Goal: Task Accomplishment & Management: Use online tool/utility

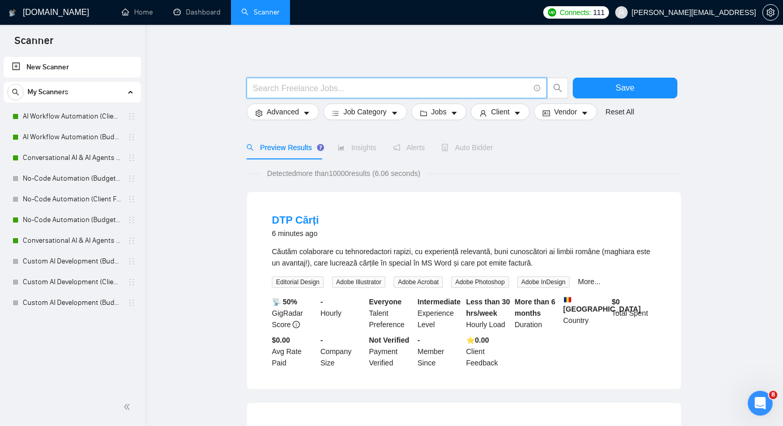
click at [316, 82] on input "text" at bounding box center [391, 88] width 277 height 13
type input ""cold caller" | "cold call""
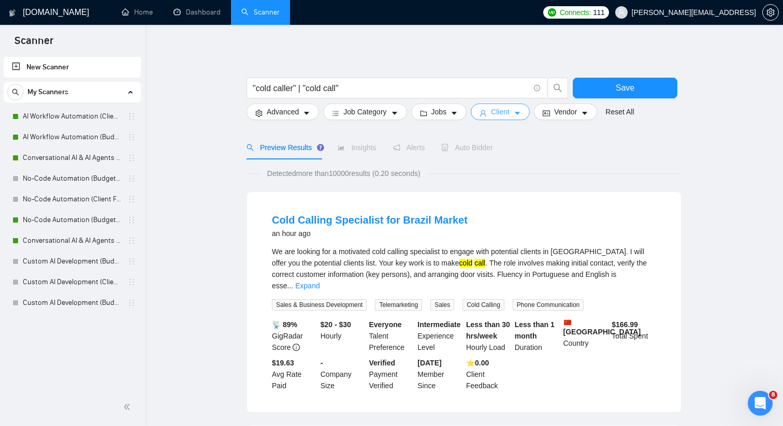
click at [516, 114] on button "Client" at bounding box center [500, 112] width 59 height 17
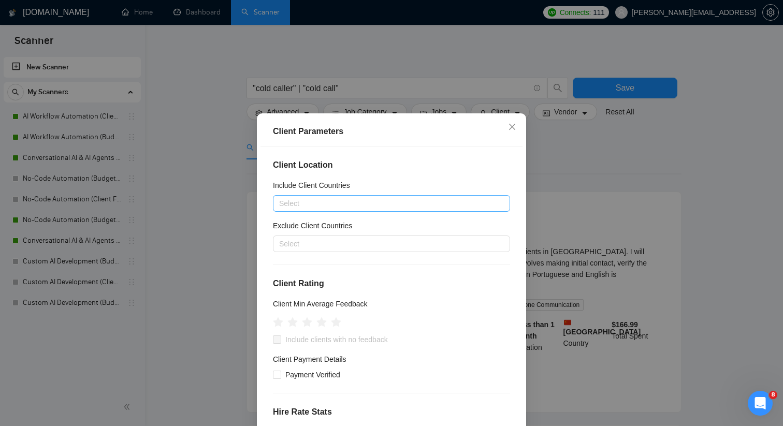
click at [367, 204] on div at bounding box center [387, 203] width 222 height 12
click at [289, 205] on input "unnited states" at bounding box center [304, 203] width 50 height 12
type input "united states"
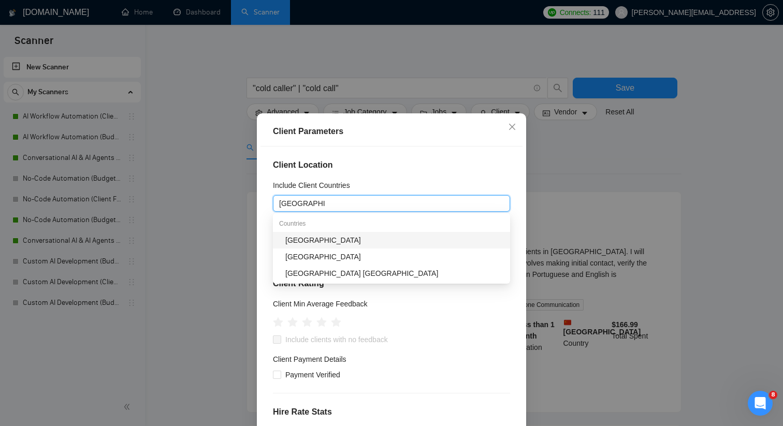
click at [309, 240] on div "[GEOGRAPHIC_DATA]" at bounding box center [394, 240] width 219 height 11
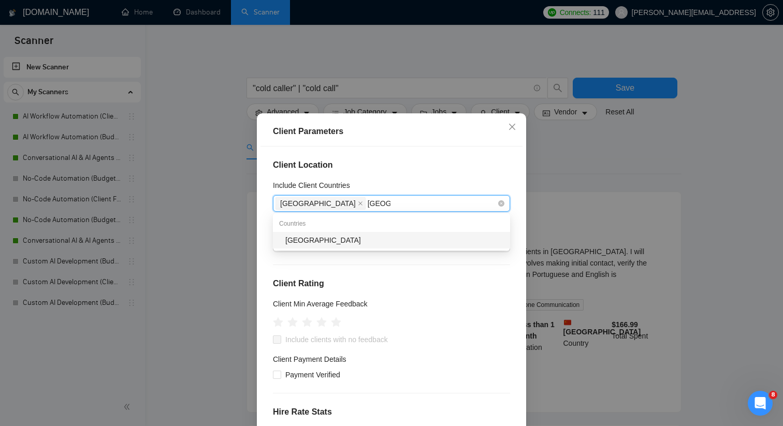
type input "[GEOGRAPHIC_DATA]"
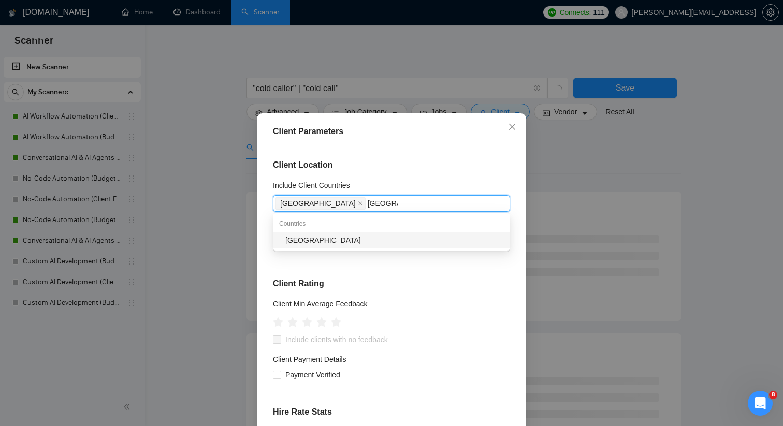
click at [345, 239] on div "[GEOGRAPHIC_DATA]" at bounding box center [394, 240] width 219 height 11
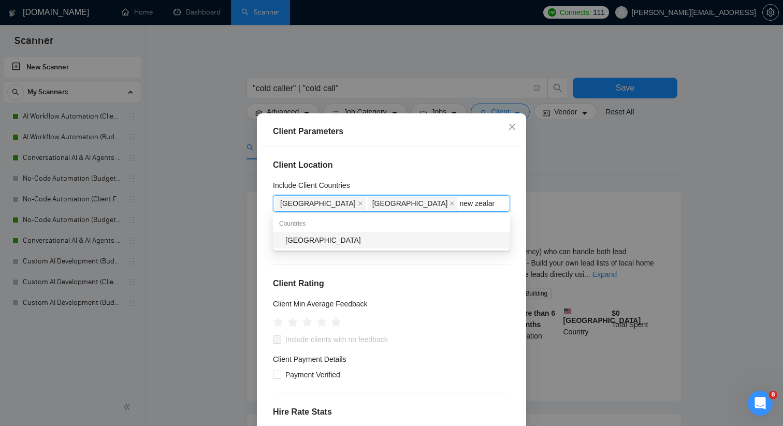
type input "new zealand"
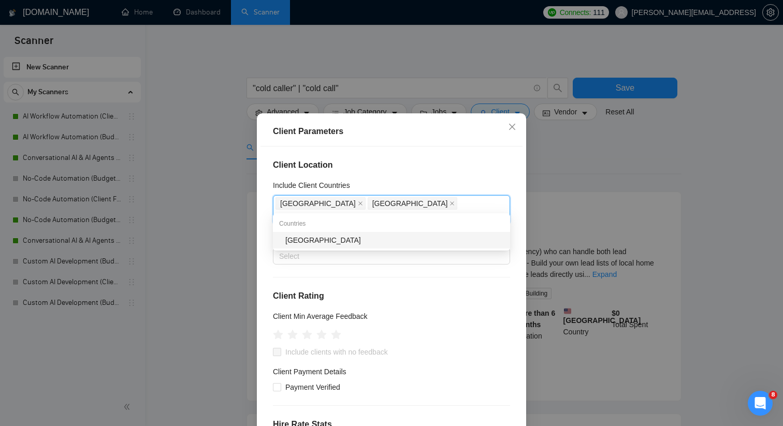
click at [330, 242] on div "[GEOGRAPHIC_DATA]" at bounding box center [394, 240] width 219 height 11
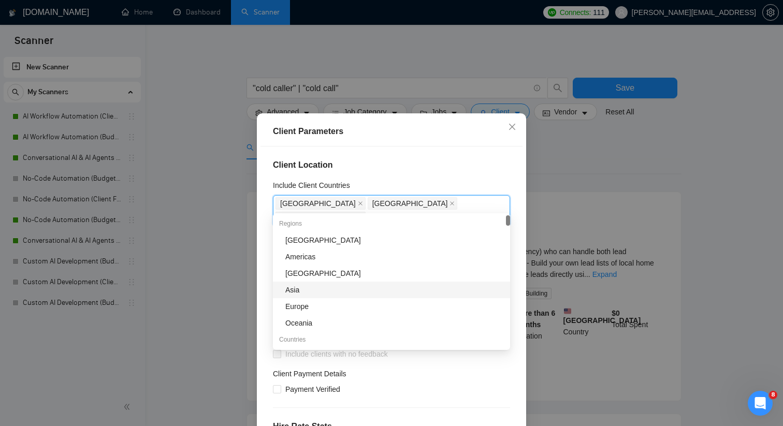
click at [259, 277] on div "Client Parameters Client Location Include Client Countries United States, Austr…" at bounding box center [391, 295] width 269 height 365
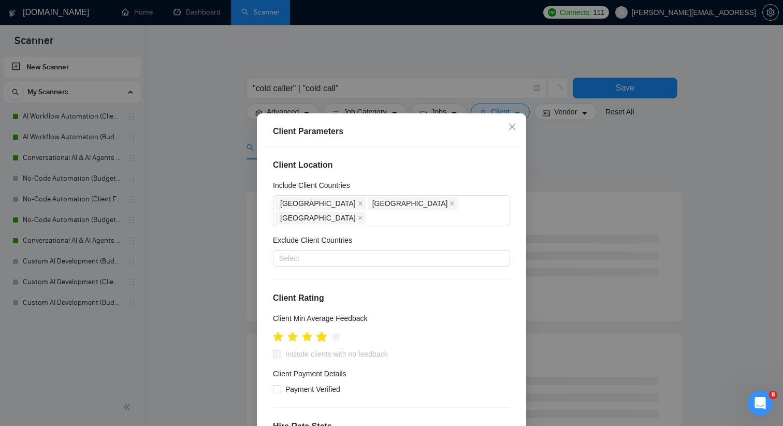
click at [324, 331] on icon "star" at bounding box center [321, 336] width 11 height 10
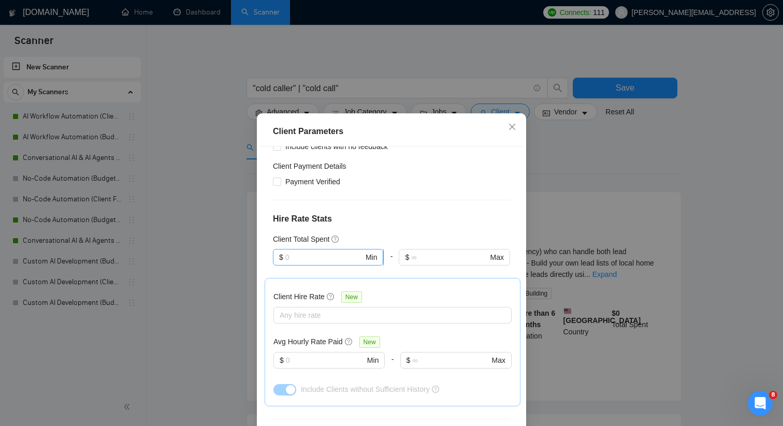
scroll to position [217, 0]
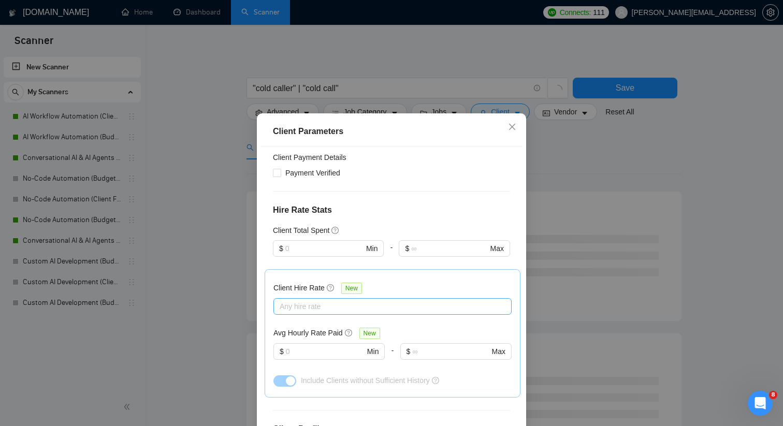
click at [324, 300] on div at bounding box center [387, 306] width 223 height 12
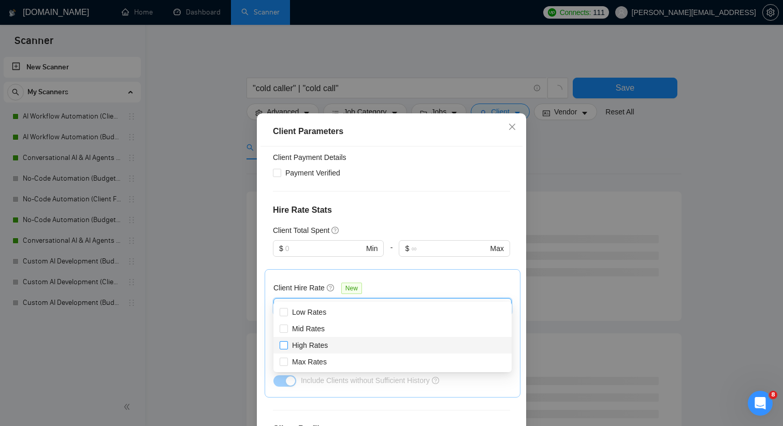
click at [311, 344] on span "High Rates" at bounding box center [310, 345] width 36 height 8
click at [287, 344] on input "High Rates" at bounding box center [283, 344] width 7 height 7
checkbox input "true"
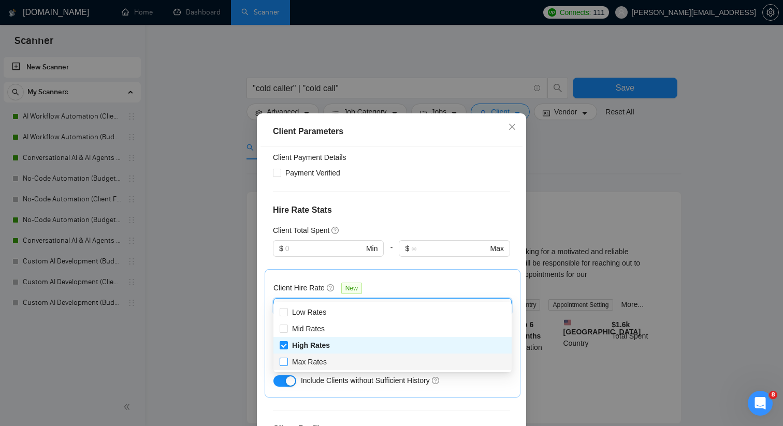
click at [311, 359] on span "Max Rates" at bounding box center [309, 362] width 35 height 8
click at [287, 359] on input "Max Rates" at bounding box center [283, 361] width 7 height 7
checkbox input "true"
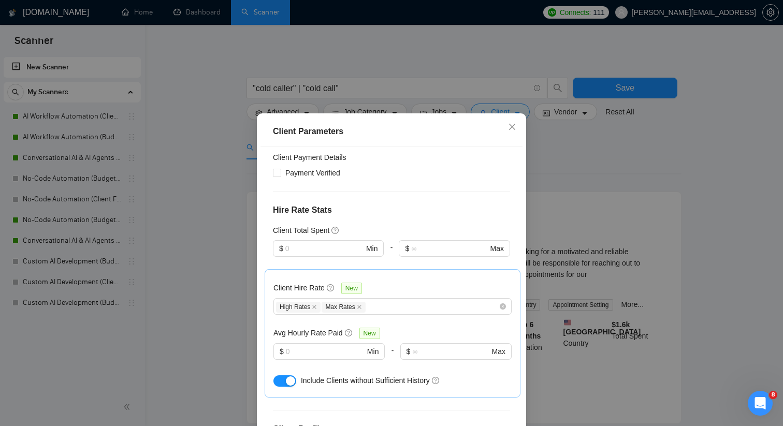
click at [373, 207] on div "Client Location Include Client Countries United States Australia New Zealand Ex…" at bounding box center [392, 296] width 262 height 298
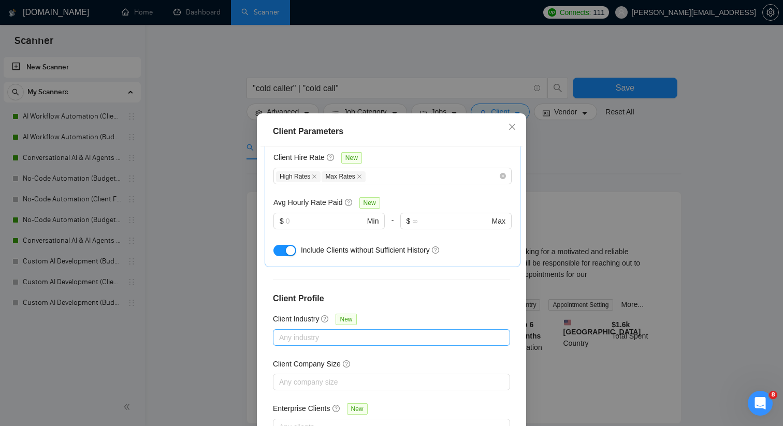
scroll to position [64, 0]
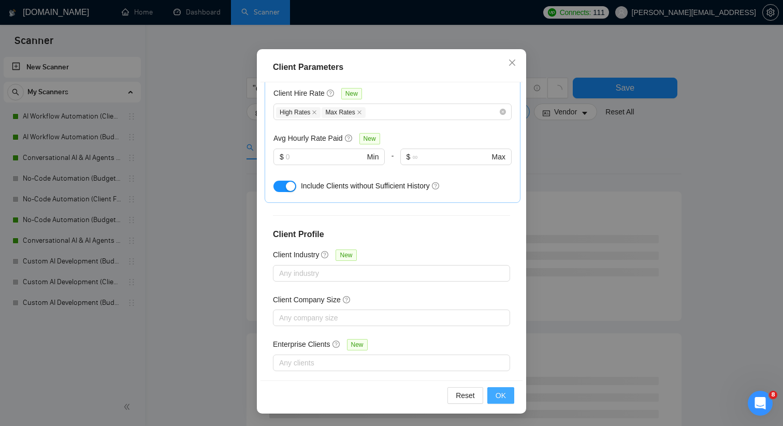
click at [498, 400] on span "OK" at bounding box center [501, 395] width 10 height 11
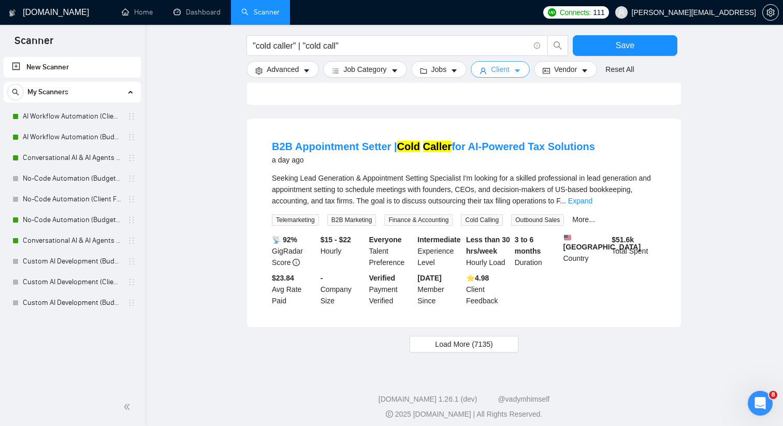
scroll to position [1022, 0]
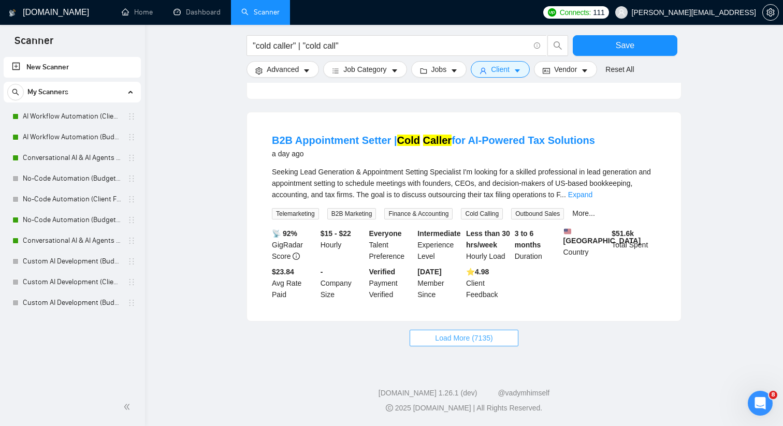
click at [445, 335] on span "Load More (7135)" at bounding box center [463, 338] width 57 height 11
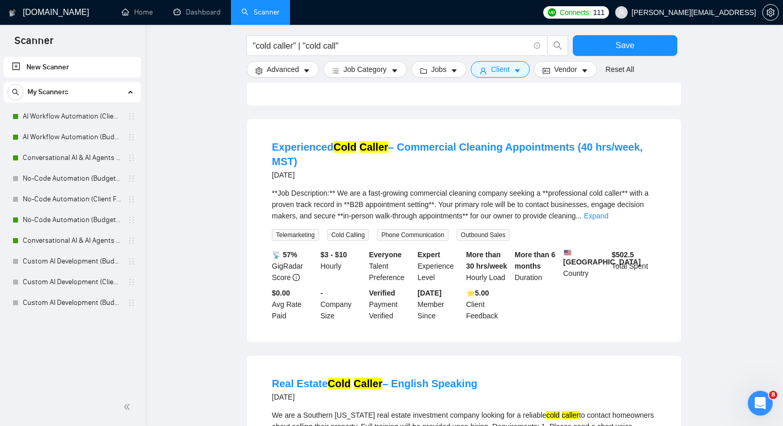
scroll to position [1709, 0]
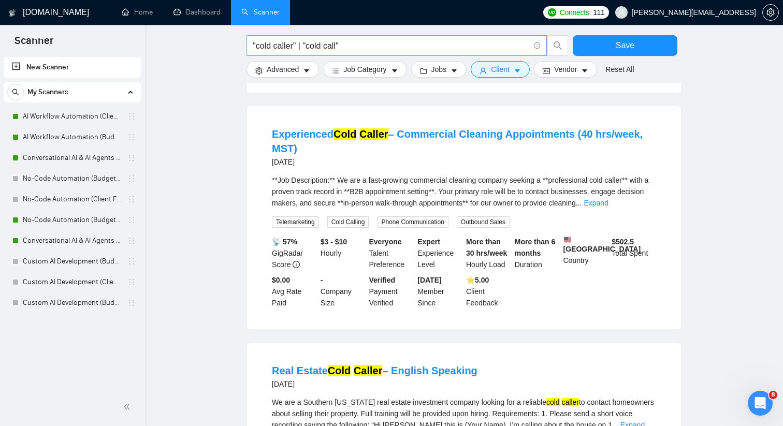
click at [361, 44] on input ""cold caller" | "cold call"" at bounding box center [391, 45] width 277 height 13
drag, startPoint x: 355, startPoint y: 45, endPoint x: 241, endPoint y: 45, distance: 114.0
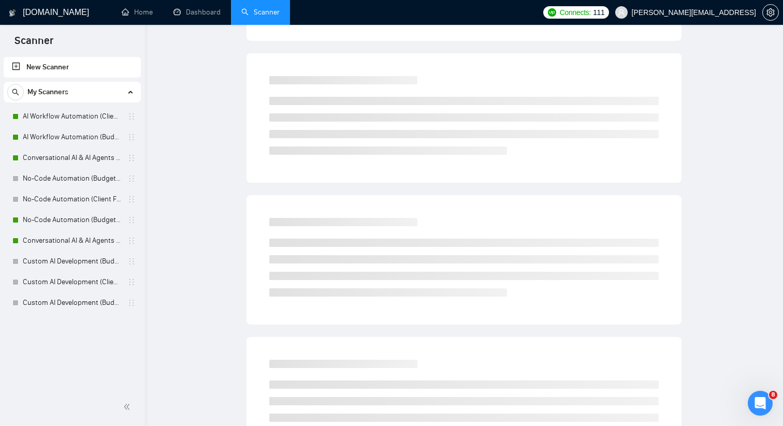
scroll to position [0, 0]
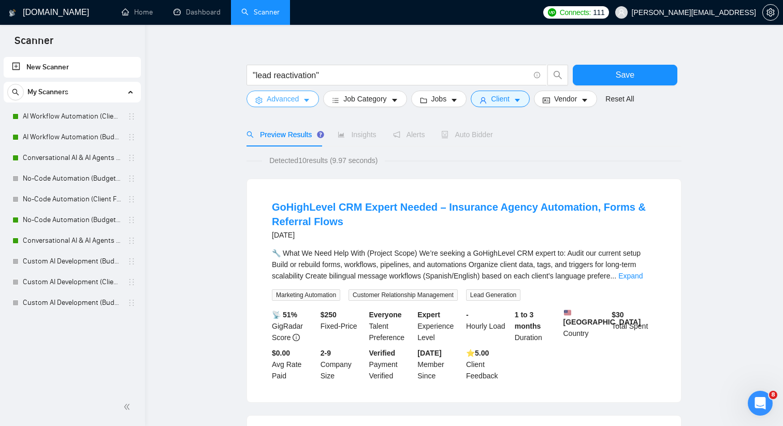
scroll to position [8, 0]
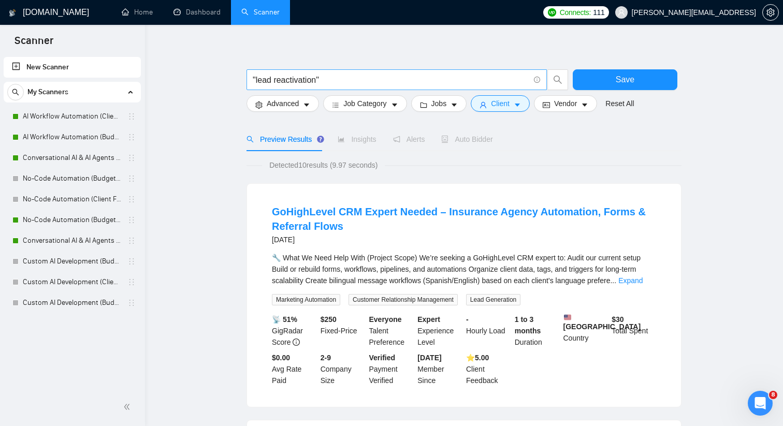
click at [301, 79] on input ""lead reactivation"" at bounding box center [391, 80] width 277 height 13
click at [302, 79] on input ""lead reactivation"" at bounding box center [391, 80] width 277 height 13
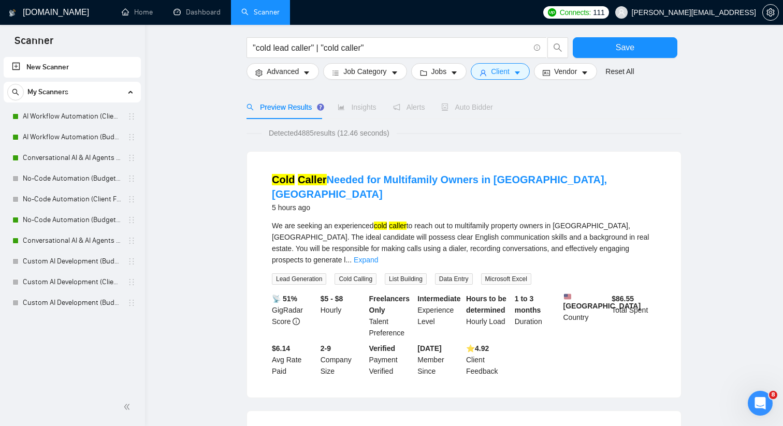
scroll to position [1022, 0]
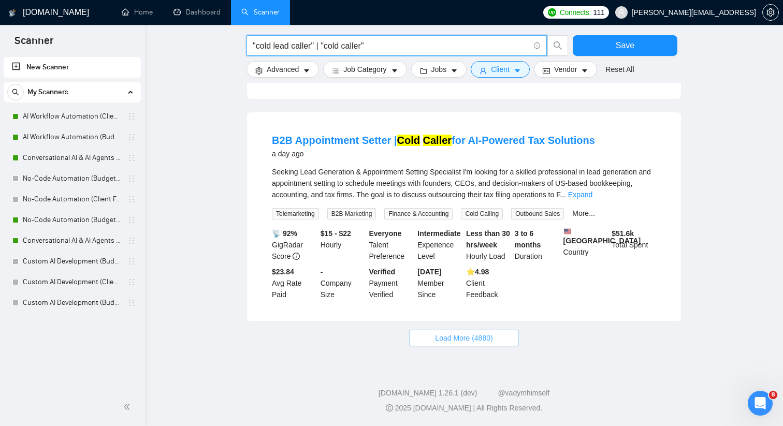
click at [468, 337] on span "Load More (4880)" at bounding box center [463, 338] width 57 height 11
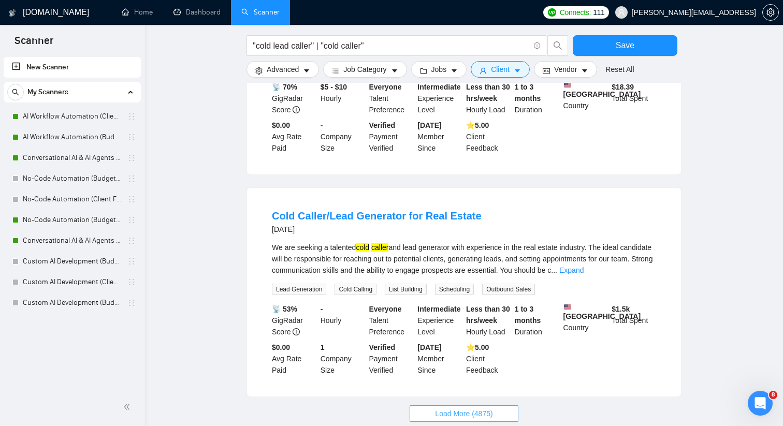
scroll to position [2188, 0]
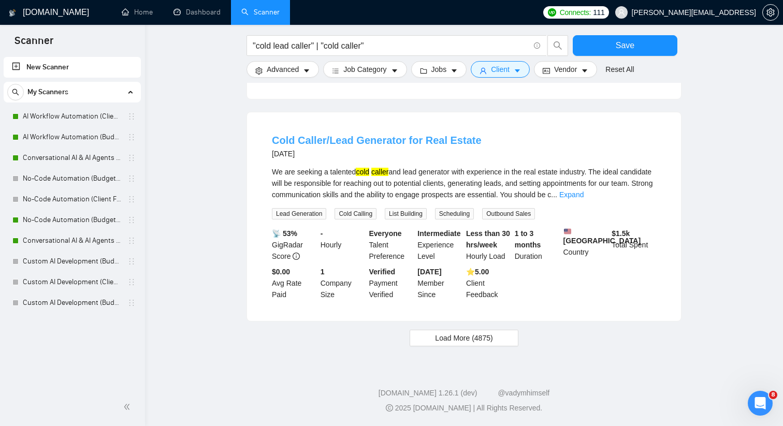
click at [376, 135] on link "Cold Caller/Lead Generator for Real Estate" at bounding box center [377, 140] width 210 height 11
click at [450, 336] on span "Load More (4875)" at bounding box center [463, 338] width 57 height 11
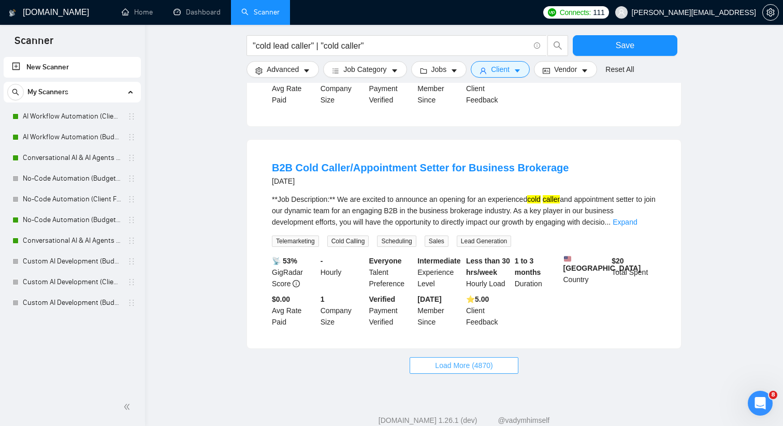
scroll to position [3291, 0]
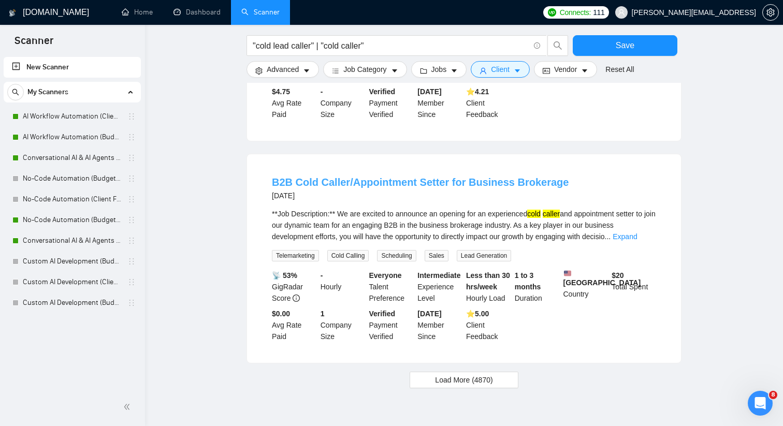
click at [439, 185] on link "B2B Cold Caller/Appointment Setter for Business Brokerage" at bounding box center [420, 182] width 297 height 11
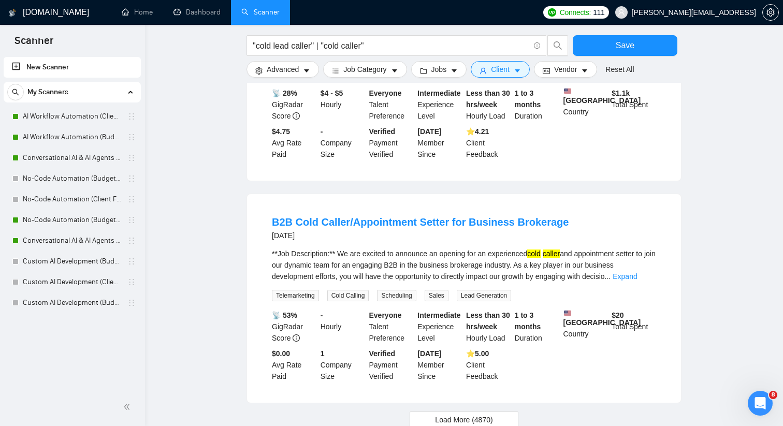
scroll to position [3227, 0]
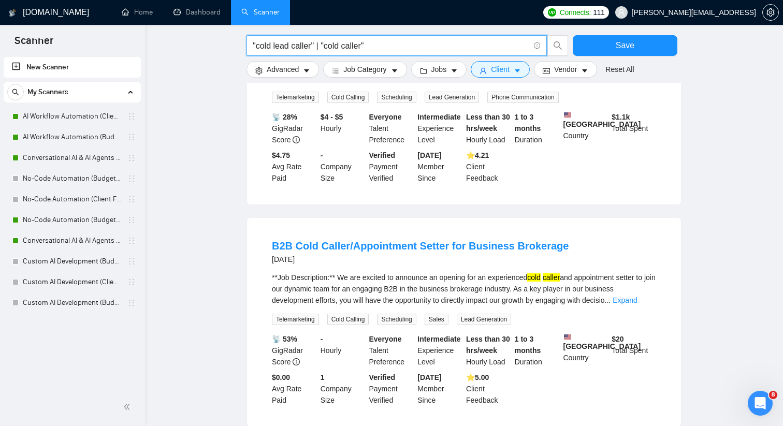
click at [384, 40] on input ""cold lead caller" | "cold caller"" at bounding box center [391, 45] width 277 height 13
click at [253, 42] on input ""cold lead caller" | "cold caller")" at bounding box center [391, 45] width 277 height 13
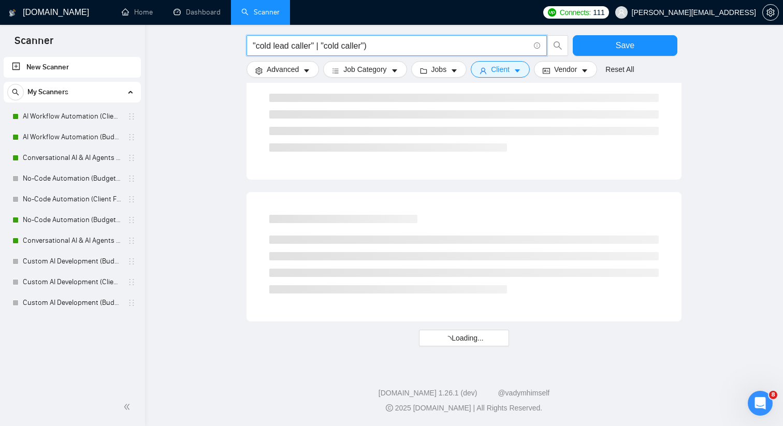
scroll to position [1986, 0]
click at [382, 44] on input "("cold lead caller" | "cold caller")" at bounding box center [391, 45] width 277 height 13
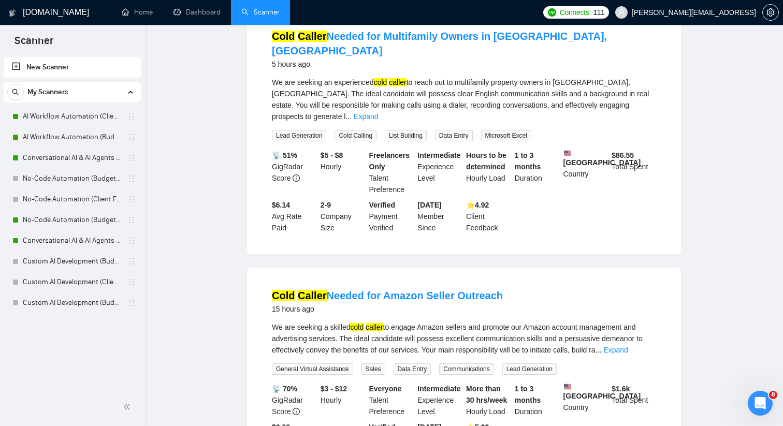
scroll to position [0, 0]
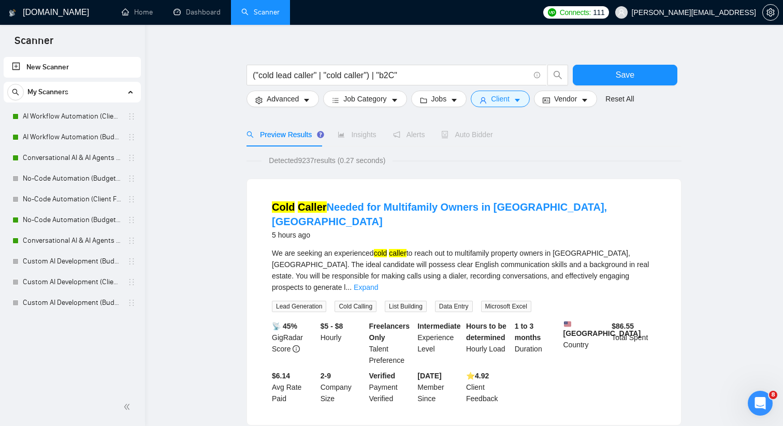
scroll to position [16, 0]
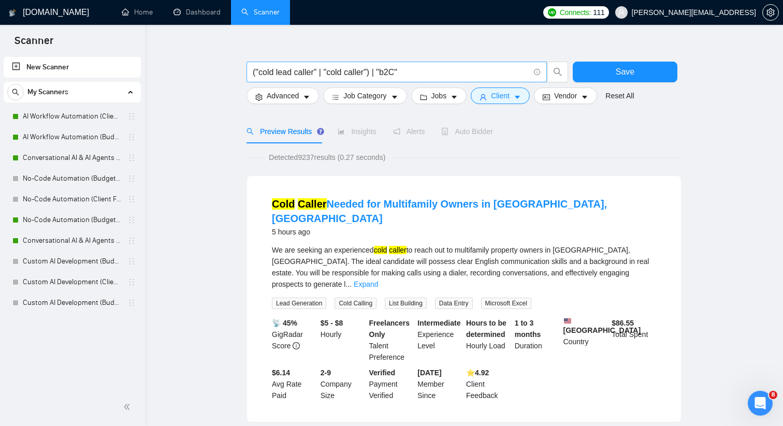
click at [380, 74] on input "("cold lead caller" | "cold caller") | "b2C"" at bounding box center [391, 72] width 277 height 13
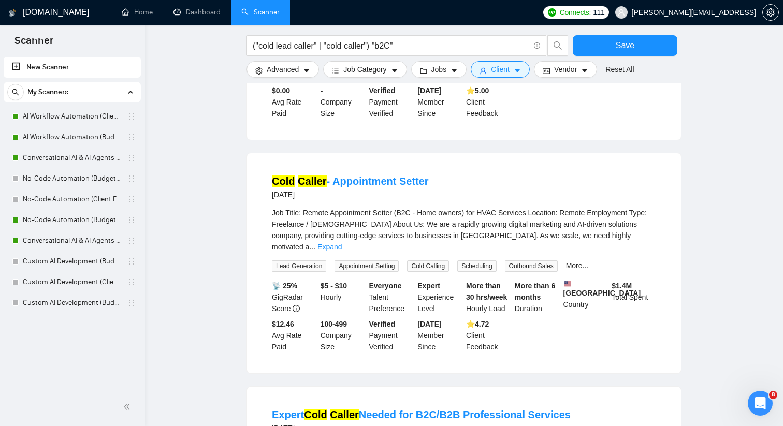
scroll to position [0, 0]
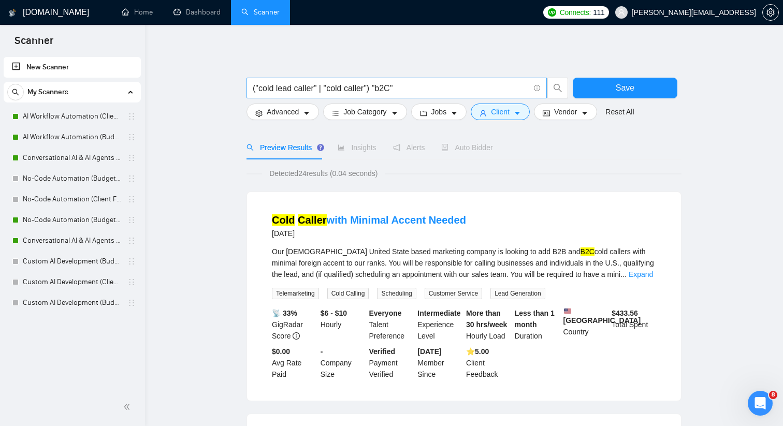
click at [313, 89] on input "("cold lead caller" | "cold caller") "b2C"" at bounding box center [391, 88] width 277 height 13
click at [414, 86] on input "("cold lead caller" | "cold caller") "b2C"" at bounding box center [391, 88] width 277 height 13
drag, startPoint x: 406, startPoint y: 84, endPoint x: 379, endPoint y: 84, distance: 27.5
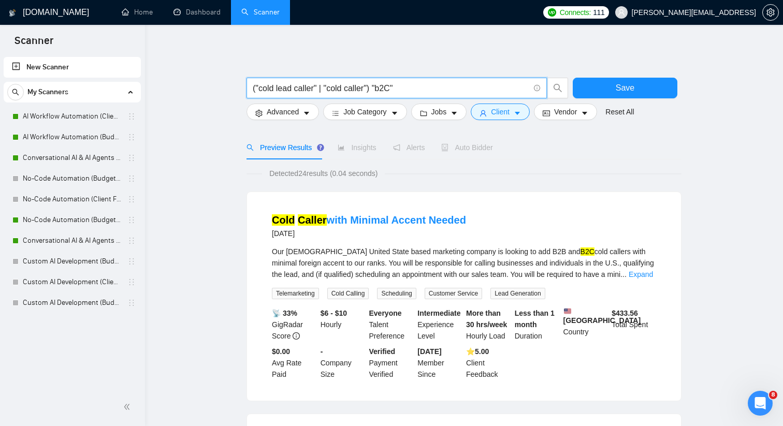
click at [379, 84] on input "("cold lead caller" | "cold caller") "b2C"" at bounding box center [391, 88] width 277 height 13
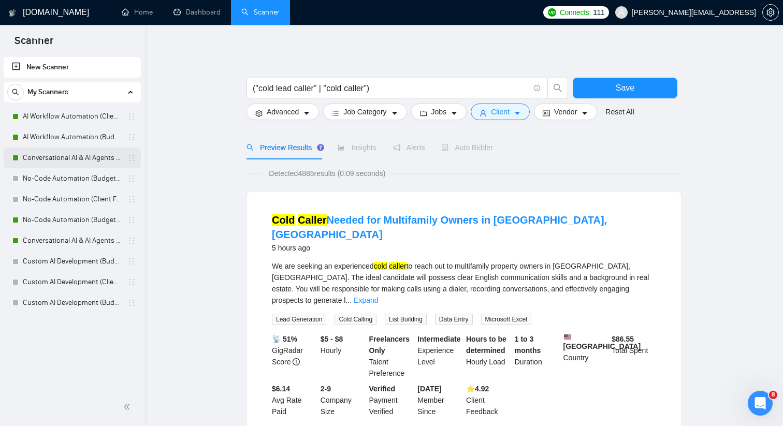
click at [88, 159] on link "Conversational AI & AI Agents (Client Filters)" at bounding box center [72, 158] width 98 height 21
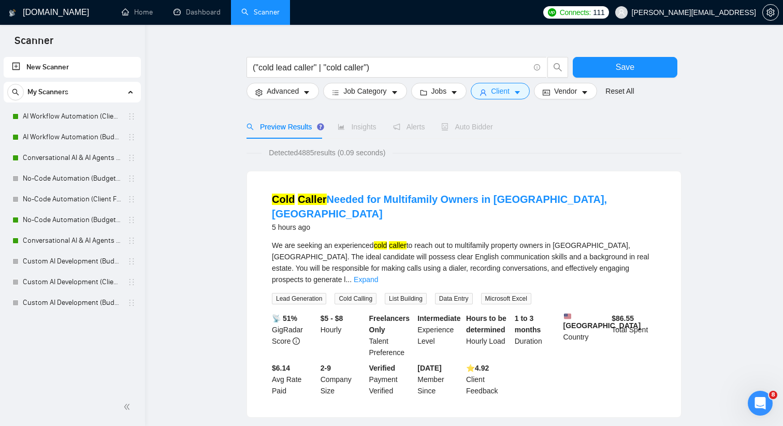
scroll to position [24, 0]
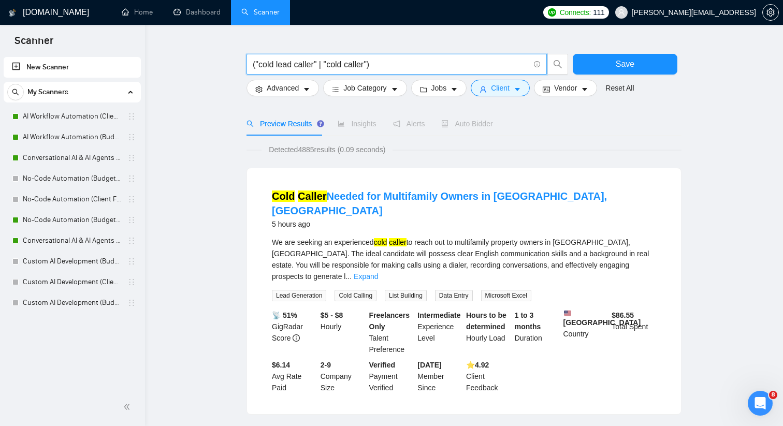
click at [399, 67] on input "("cold lead caller" | "cold caller")" at bounding box center [391, 64] width 277 height 13
drag, startPoint x: 399, startPoint y: 67, endPoint x: 256, endPoint y: 67, distance: 143.0
click at [256, 67] on input "("cold lead caller" | "cold caller")" at bounding box center [391, 64] width 277 height 13
click at [497, 82] on span "Client" at bounding box center [500, 87] width 19 height 11
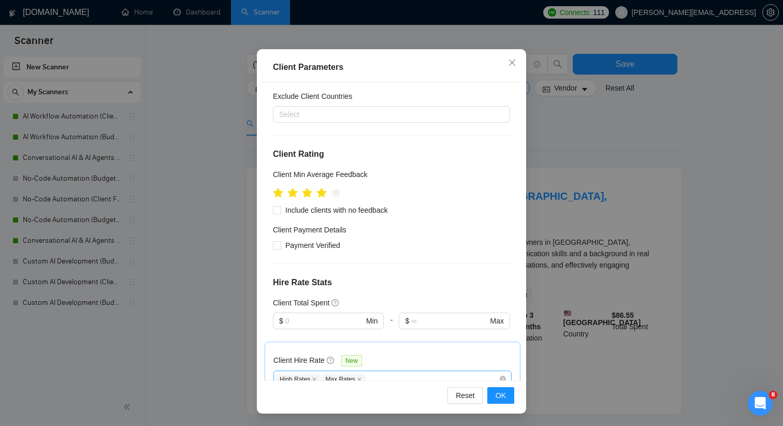
scroll to position [0, 0]
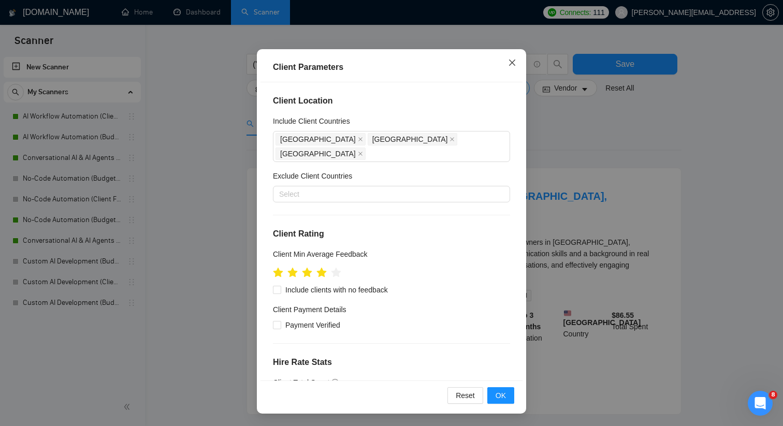
click at [508, 63] on span "Close" at bounding box center [512, 63] width 28 height 28
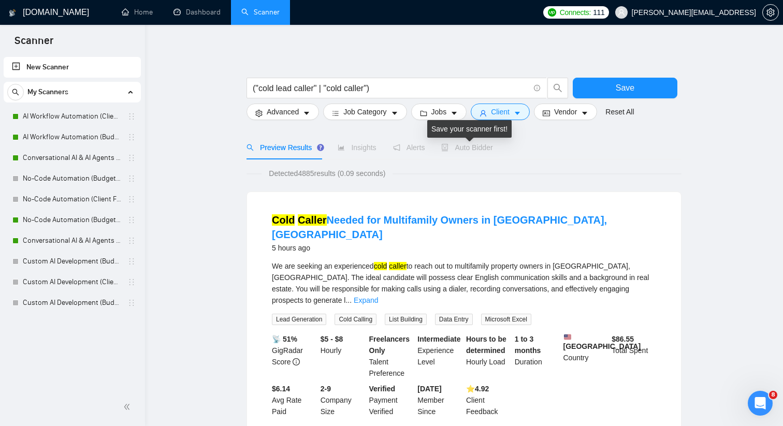
click at [491, 150] on span "Auto Bidder" at bounding box center [466, 147] width 51 height 8
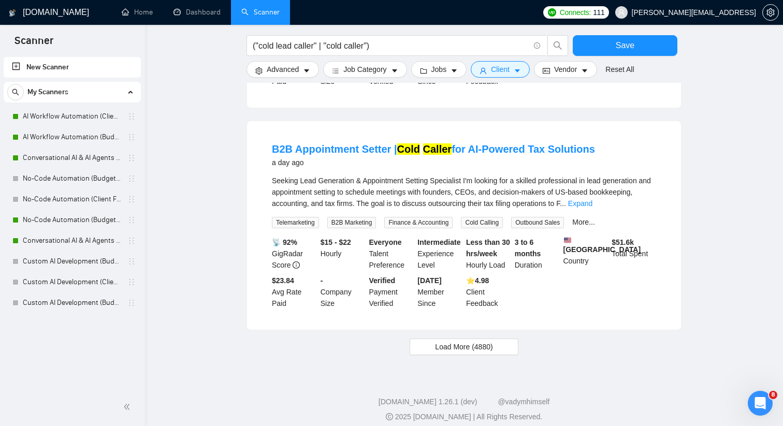
scroll to position [1022, 0]
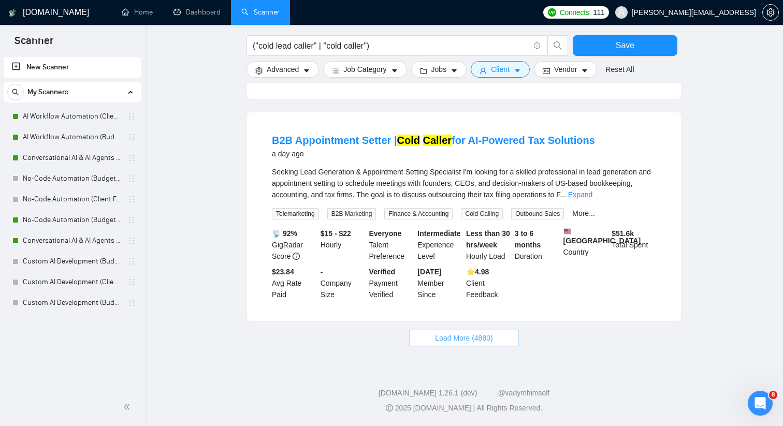
click at [470, 338] on span "Load More (4880)" at bounding box center [463, 338] width 57 height 11
click at [451, 135] on link "B2B Appointment Setter | Cold Caller for AI-Powered Tax Solutions" at bounding box center [433, 140] width 323 height 11
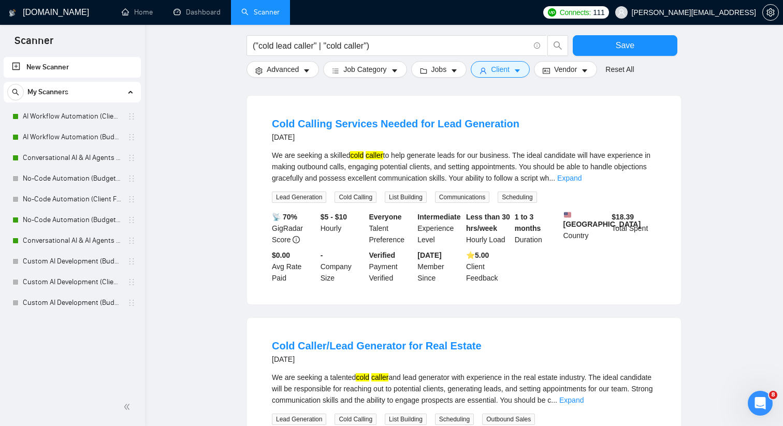
scroll to position [2143, 0]
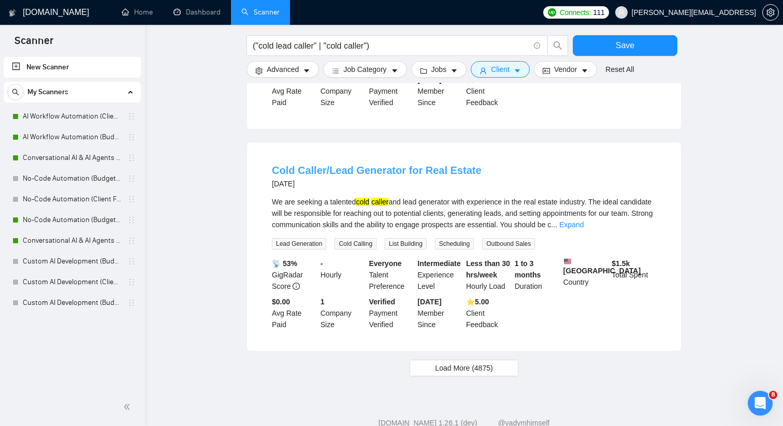
click at [407, 176] on link "Cold Caller/Lead Generator for Real Estate" at bounding box center [377, 170] width 210 height 11
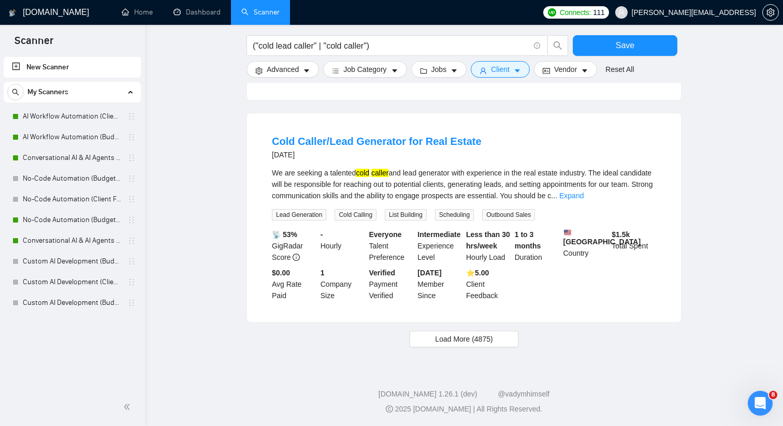
scroll to position [2188, 0]
click at [455, 338] on span "Load More (4875)" at bounding box center [463, 338] width 57 height 11
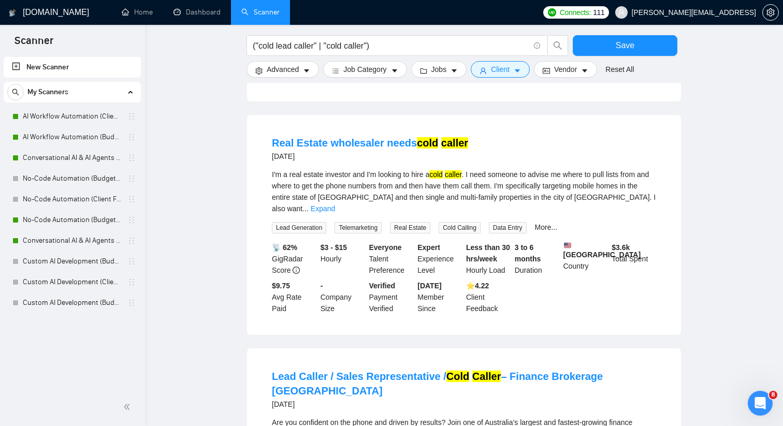
scroll to position [2393, 0]
click at [427, 148] on mark "cold" at bounding box center [427, 142] width 21 height 11
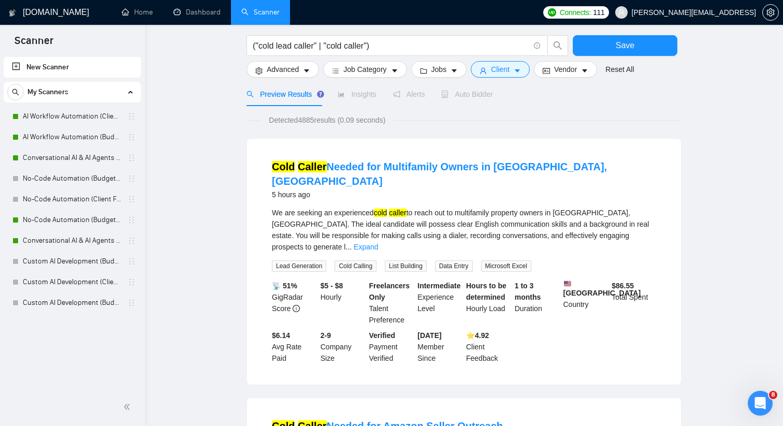
scroll to position [0, 0]
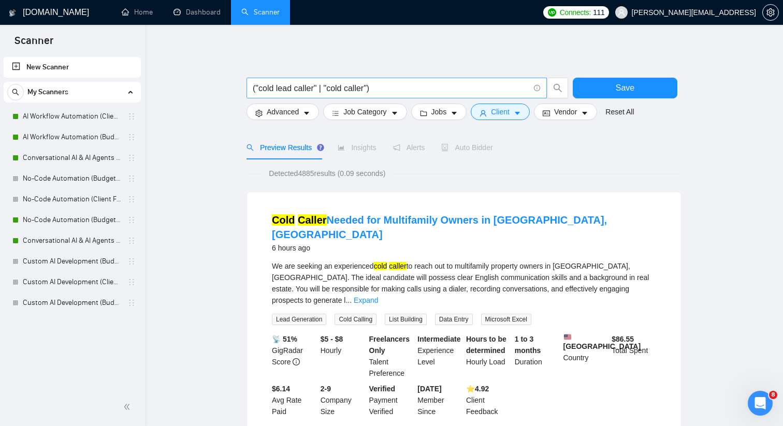
click at [413, 83] on input "("cold lead caller" | "cold caller")" at bounding box center [391, 88] width 277 height 13
click at [257, 88] on input "("cold lead caller" | "cold caller")" at bounding box center [391, 88] width 277 height 13
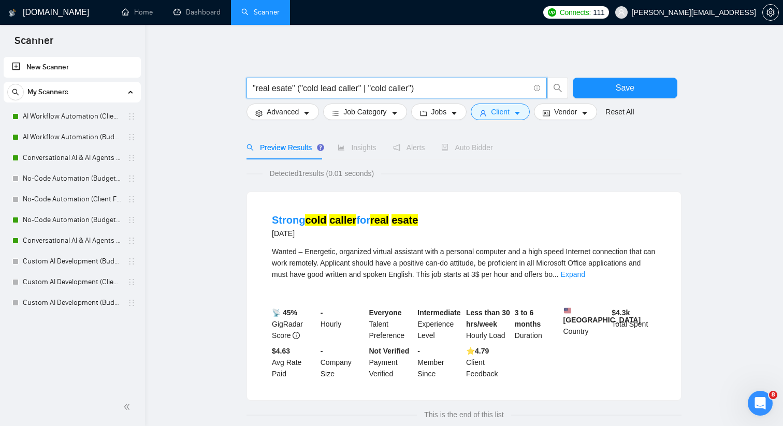
click at [281, 90] on input ""real esate" ("cold lead caller" | "cold caller")" at bounding box center [391, 88] width 277 height 13
type input ""real estate" ("cold lead caller" | "cold caller")"
click at [165, 133] on main ""real estate" ("cold lead caller" | "cold caller") Save Advanced Job Category J…" at bounding box center [464, 234] width 605 height 387
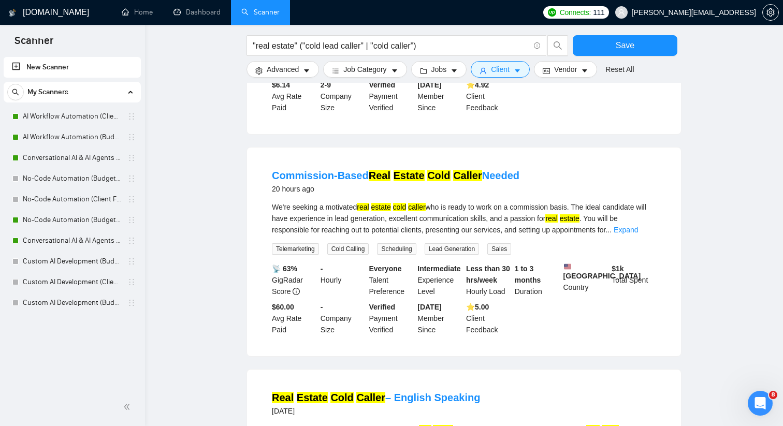
scroll to position [307, 0]
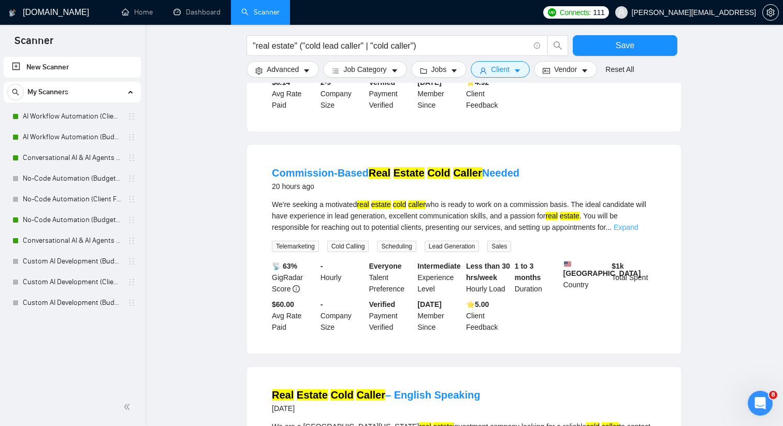
click at [638, 223] on link "Expand" at bounding box center [626, 227] width 24 height 8
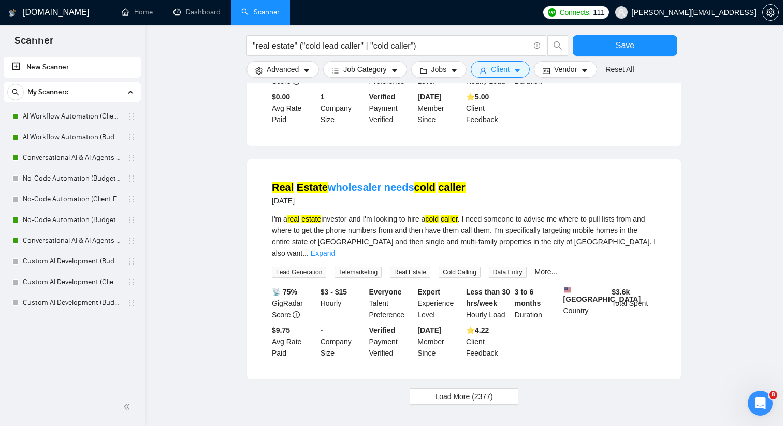
scroll to position [1000, 0]
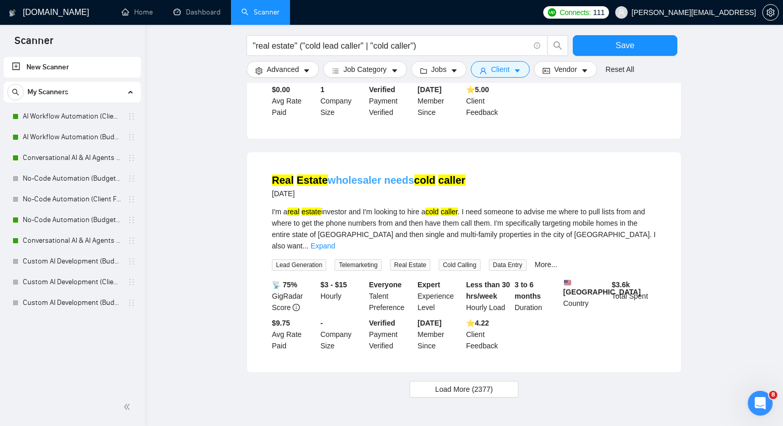
click at [416, 175] on mark "cold" at bounding box center [424, 180] width 21 height 11
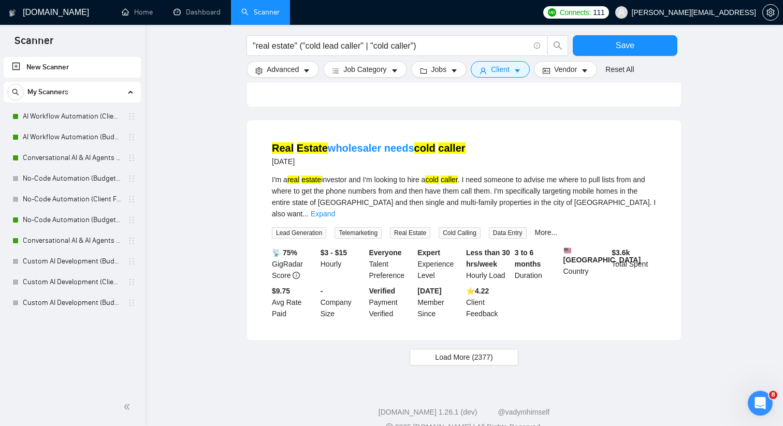
scroll to position [1034, 0]
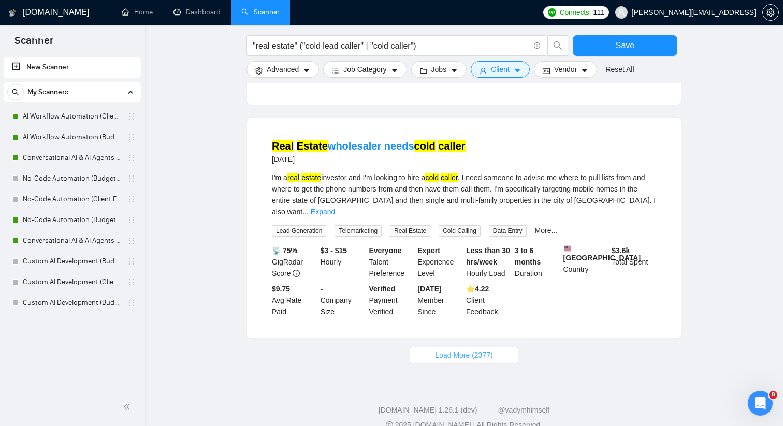
click at [425, 347] on button "Load More (2377)" at bounding box center [464, 355] width 108 height 17
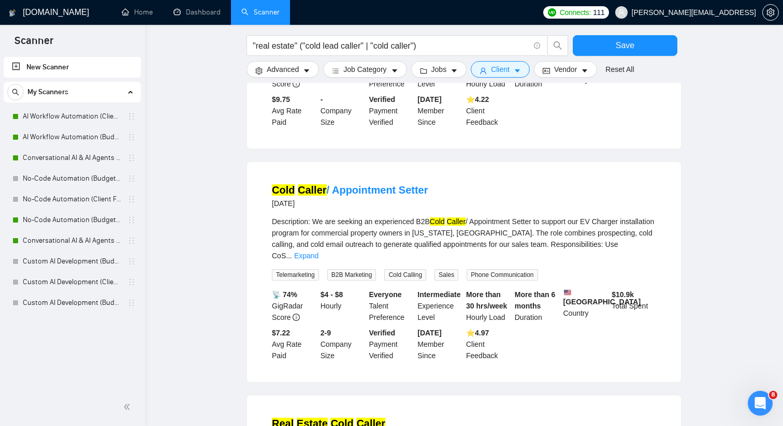
scroll to position [1227, 0]
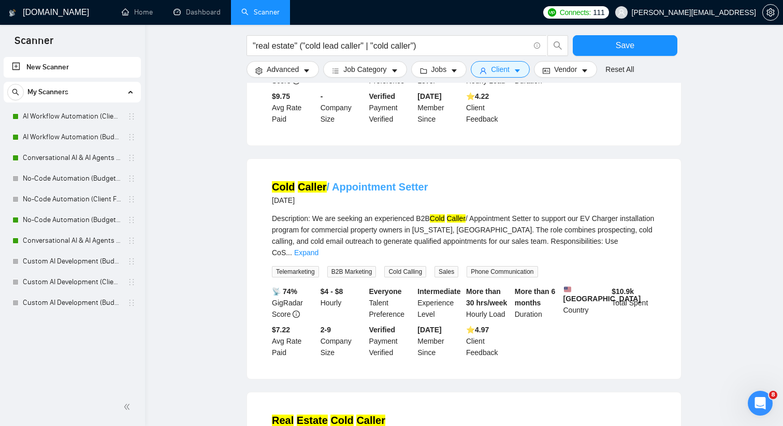
click at [377, 181] on link "Cold Caller / Appointment Setter" at bounding box center [350, 186] width 156 height 11
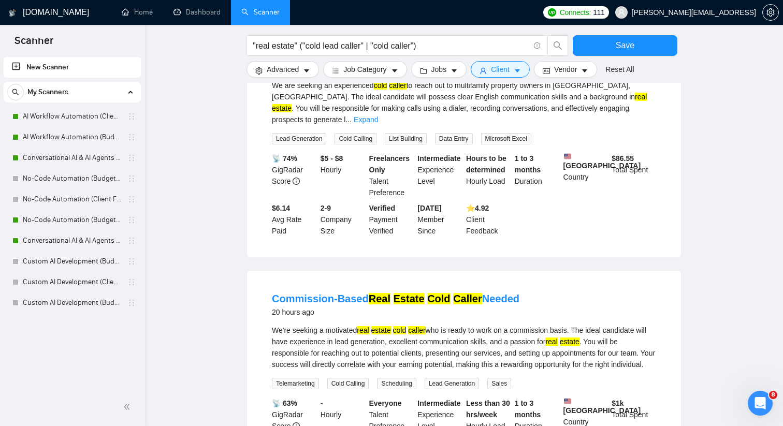
scroll to position [0, 0]
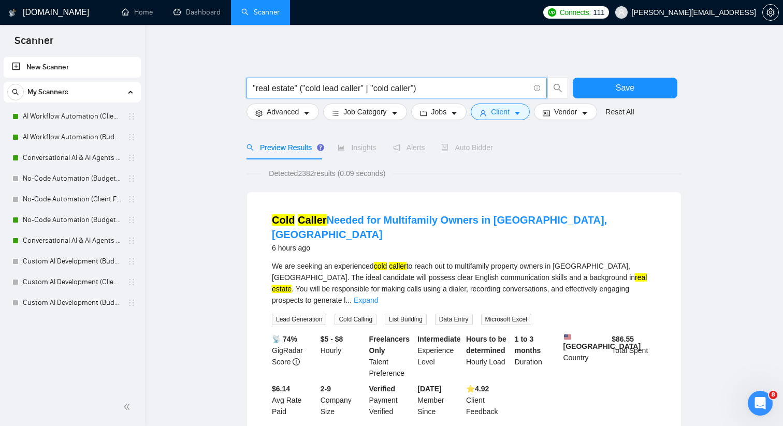
drag, startPoint x: 437, startPoint y: 88, endPoint x: 252, endPoint y: 84, distance: 184.9
click at [253, 84] on input ""real estate" ("cold lead caller" | "cold caller")" at bounding box center [391, 88] width 277 height 13
click at [347, 85] on input ""real estate" ("cold lead caller" | "cold caller")" at bounding box center [391, 88] width 277 height 13
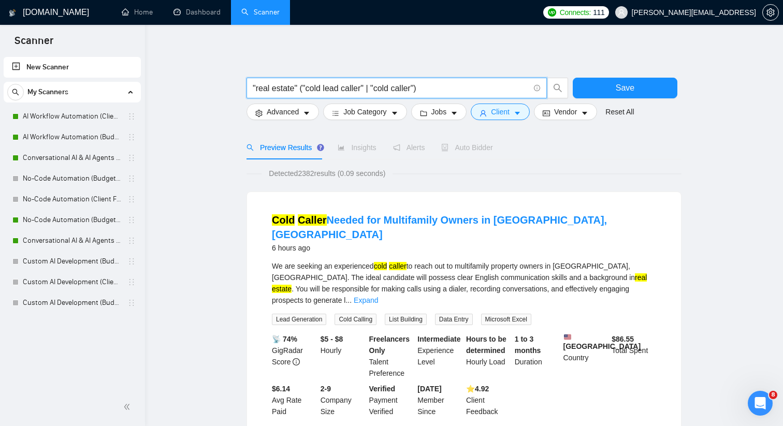
click at [347, 85] on input ""real estate" ("cold lead caller" | "cold caller")" at bounding box center [391, 88] width 277 height 13
click at [449, 143] on span "Auto Bidder" at bounding box center [466, 147] width 51 height 8
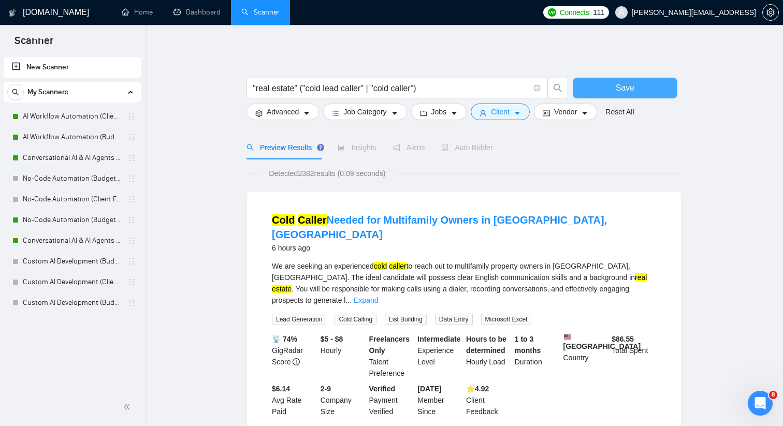
click at [614, 97] on button "Save" at bounding box center [625, 88] width 105 height 21
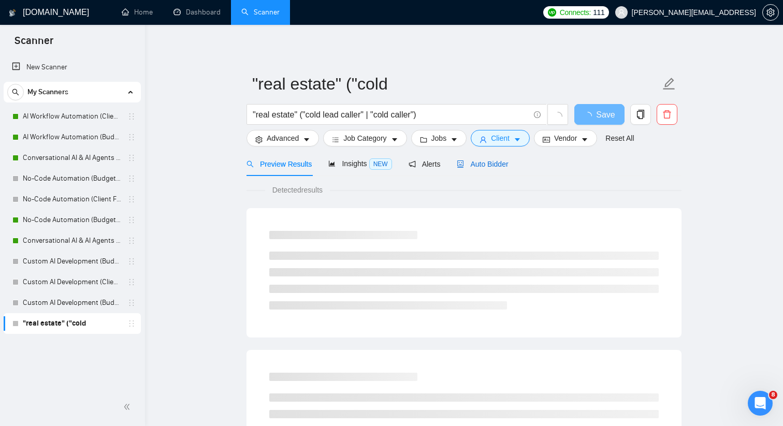
click at [464, 167] on icon "robot" at bounding box center [461, 164] width 6 height 7
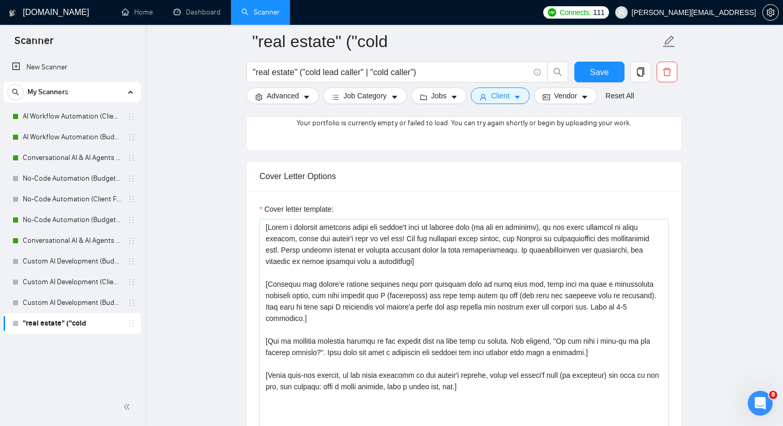
scroll to position [1078, 0]
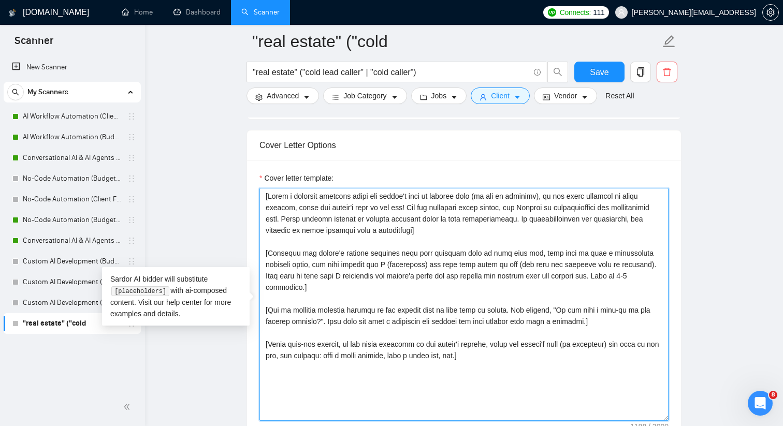
drag, startPoint x: 492, startPoint y: 347, endPoint x: 223, endPoint y: 183, distance: 314.6
click at [223, 183] on main ""real estate" ("cold "real estate" ("cold lead caller" | "cold caller") Save Ad…" at bounding box center [464, 341] width 605 height 2756
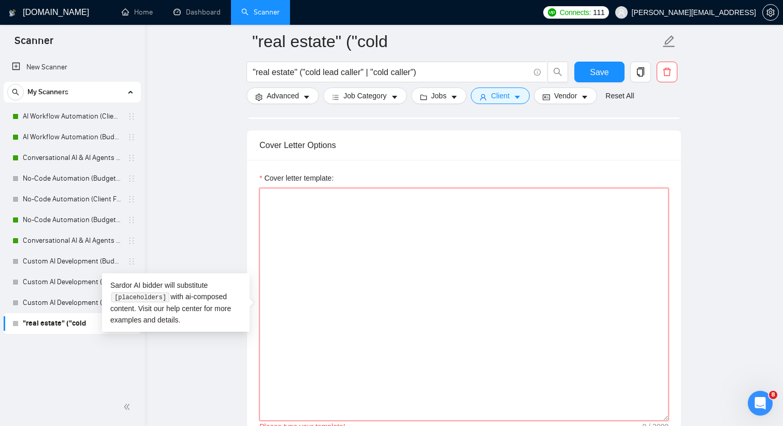
click at [277, 191] on textarea "Cover letter template:" at bounding box center [463, 304] width 409 height 233
click at [276, 195] on textarea "Cover letter template:" at bounding box center [463, 304] width 409 height 233
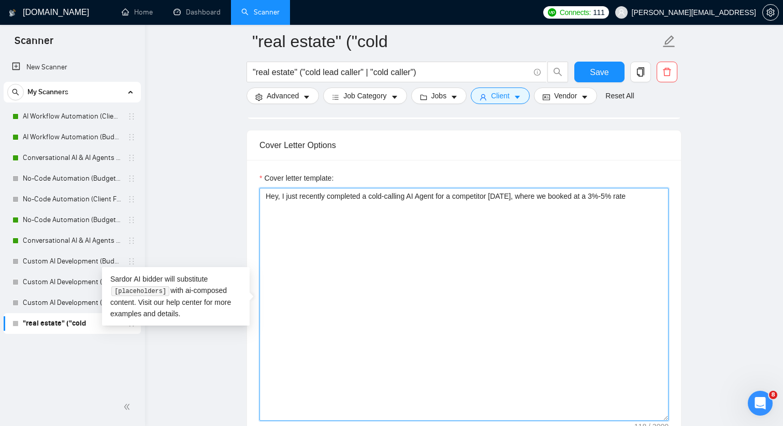
click at [513, 209] on textarea "Hey, I just recently completed a cold-calling AI Agent for a competitor two wee…" at bounding box center [463, 304] width 409 height 233
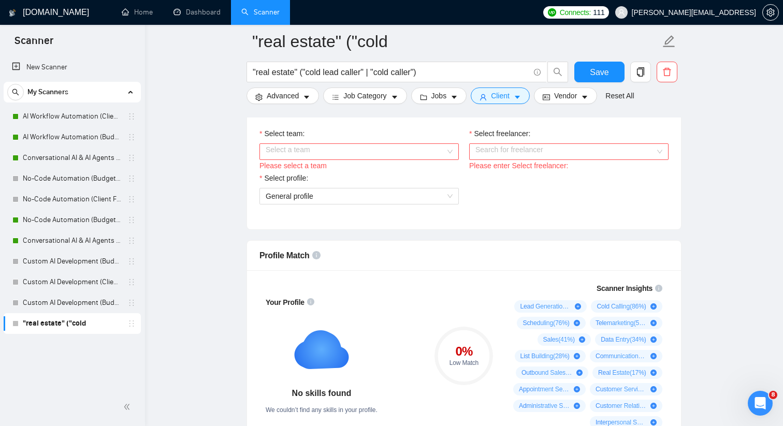
scroll to position [486, 0]
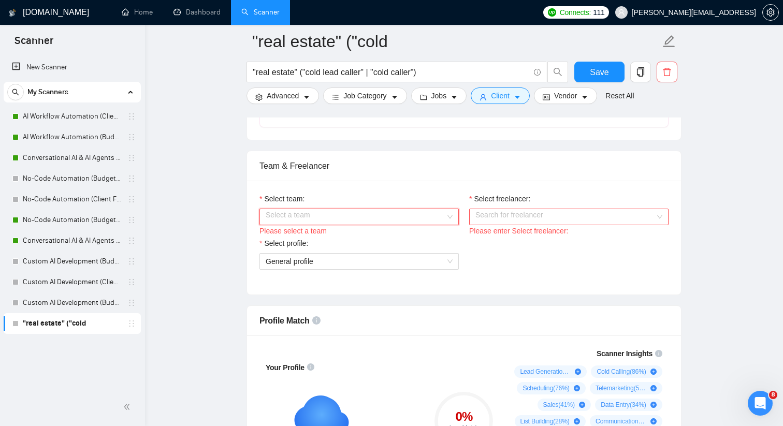
click at [450, 211] on div "Select a team" at bounding box center [358, 217] width 199 height 17
type textarea "Hey, I just recently completed a cold-calling AI Agent for a competitor two wee…"
click at [359, 245] on div "Ashgrove Partners" at bounding box center [358, 237] width 199 height 17
click at [505, 221] on input "Select freelancer:" at bounding box center [565, 217] width 180 height 16
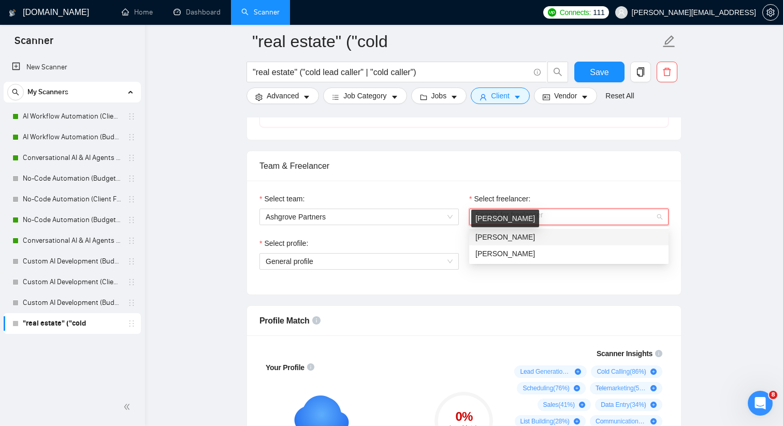
click at [503, 236] on span "[PERSON_NAME]" at bounding box center [505, 237] width 60 height 8
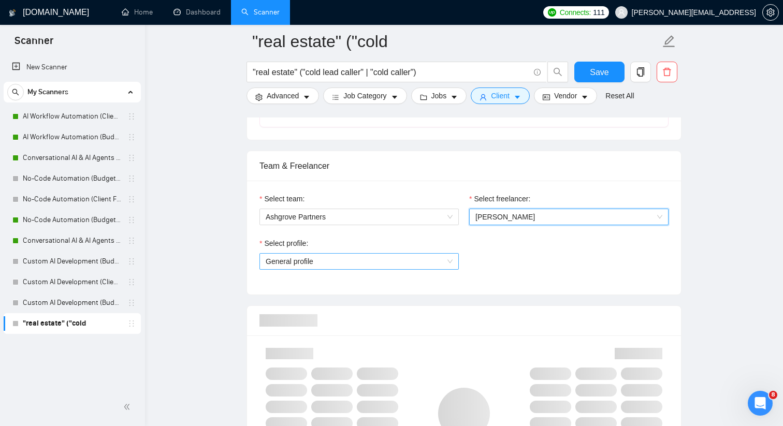
click at [423, 259] on span "General profile" at bounding box center [359, 262] width 187 height 16
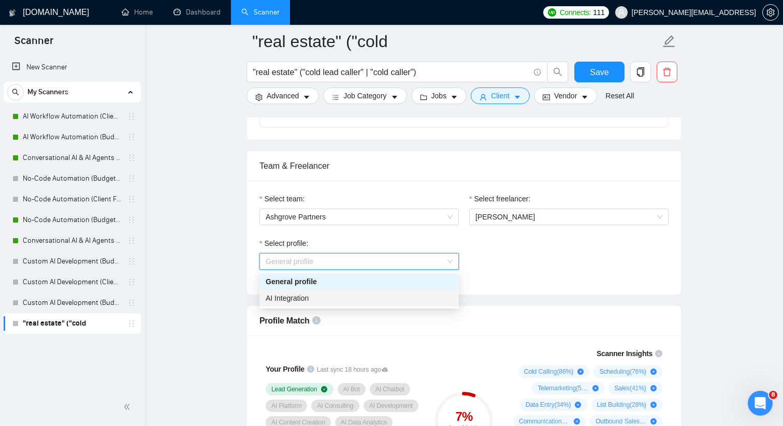
click at [350, 294] on div "AI Integration" at bounding box center [359, 298] width 187 height 11
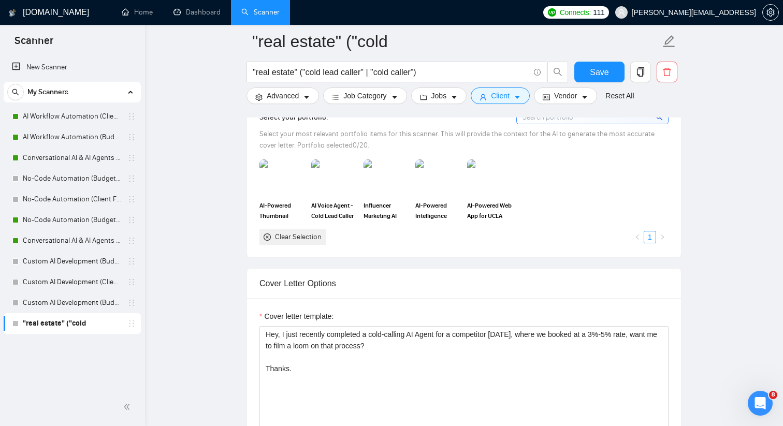
scroll to position [987, 0]
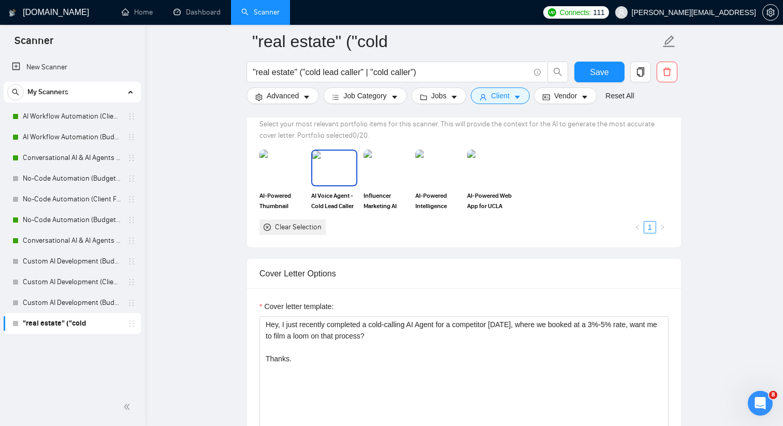
click at [331, 175] on img at bounding box center [334, 168] width 44 height 34
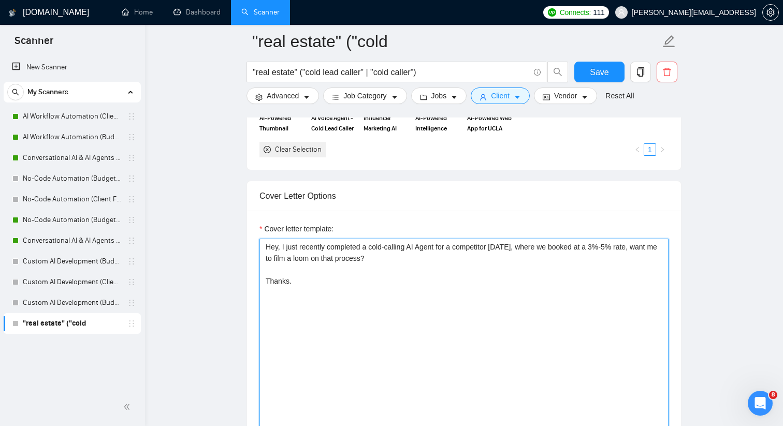
click at [382, 280] on textarea "Hey, I just recently completed a cold-calling AI Agent for a competitor two wee…" at bounding box center [463, 355] width 409 height 233
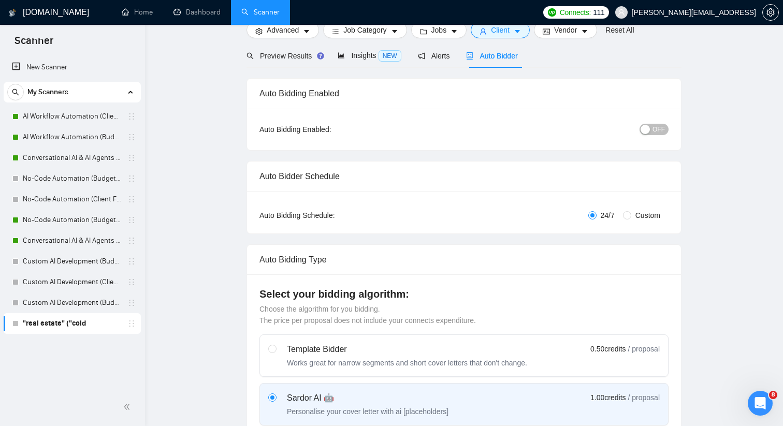
scroll to position [0, 0]
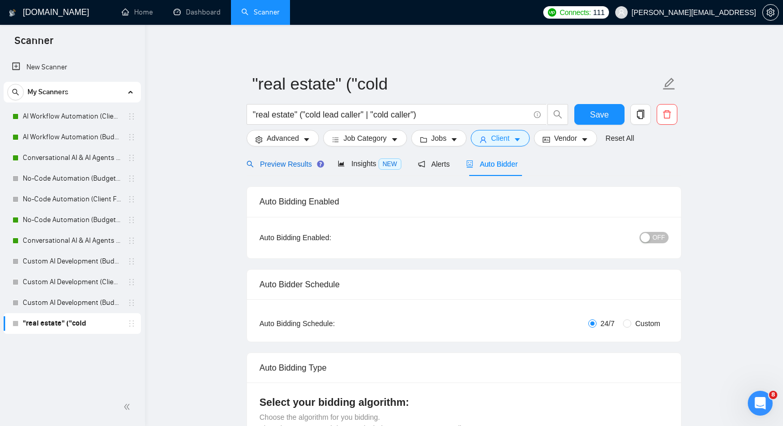
click at [296, 161] on span "Preview Results" at bounding box center [284, 164] width 75 height 8
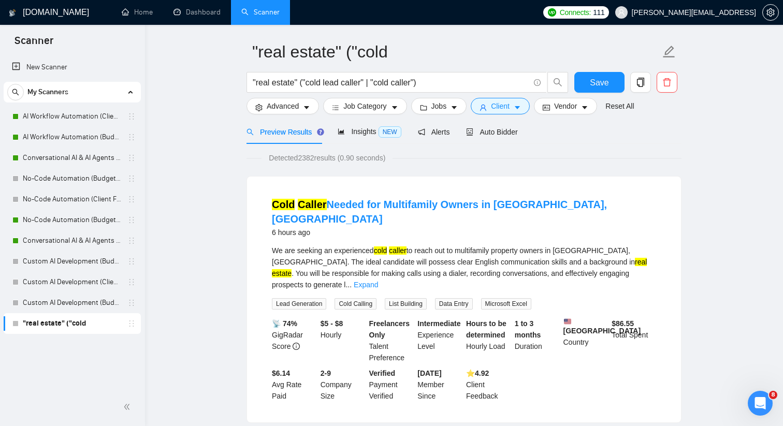
scroll to position [36, 0]
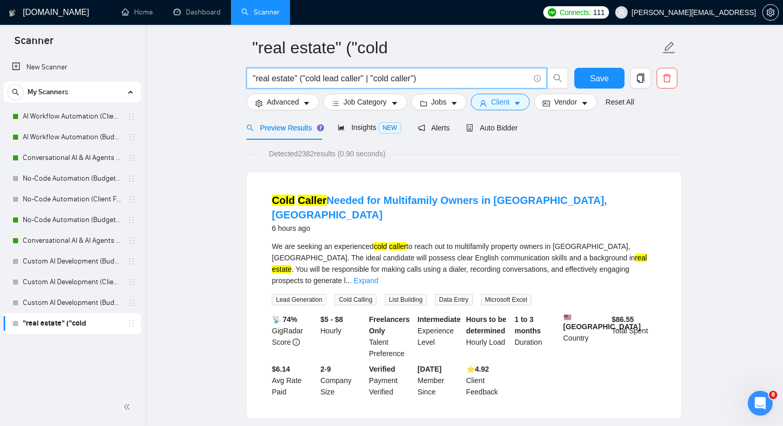
drag, startPoint x: 302, startPoint y: 76, endPoint x: 256, endPoint y: 75, distance: 45.6
click at [256, 76] on input ""real estate" ("cold lead caller" | "cold caller")" at bounding box center [391, 78] width 277 height 13
type input "("cold lead caller" | "cold caller")"
click at [362, 106] on span "Job Category" at bounding box center [364, 101] width 43 height 11
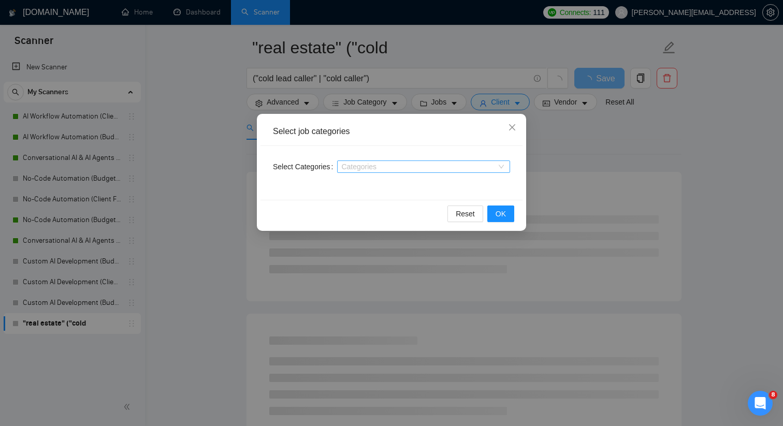
click at [386, 165] on div at bounding box center [418, 167] width 157 height 8
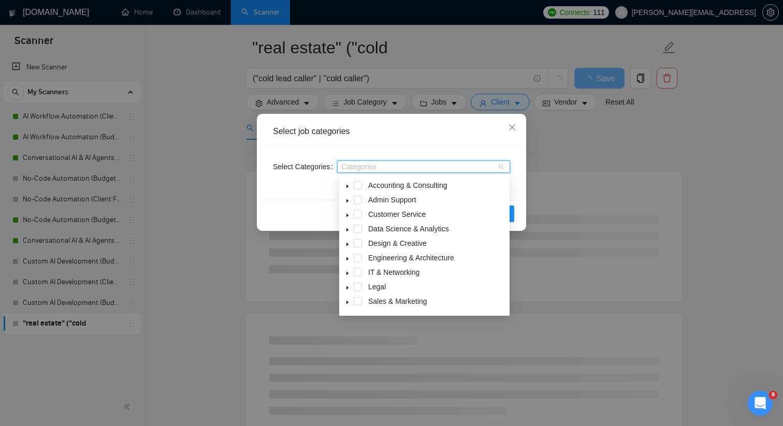
click at [433, 109] on div "Select job categories Select Categories Categories Reset OK" at bounding box center [391, 213] width 783 height 426
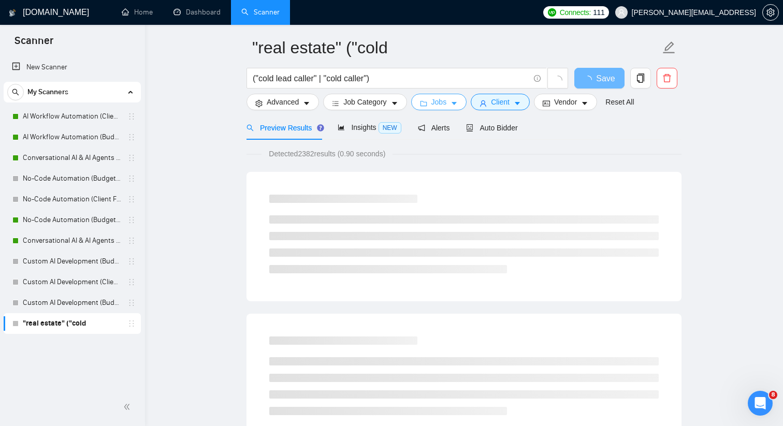
click at [439, 98] on span "Jobs" at bounding box center [439, 101] width 16 height 11
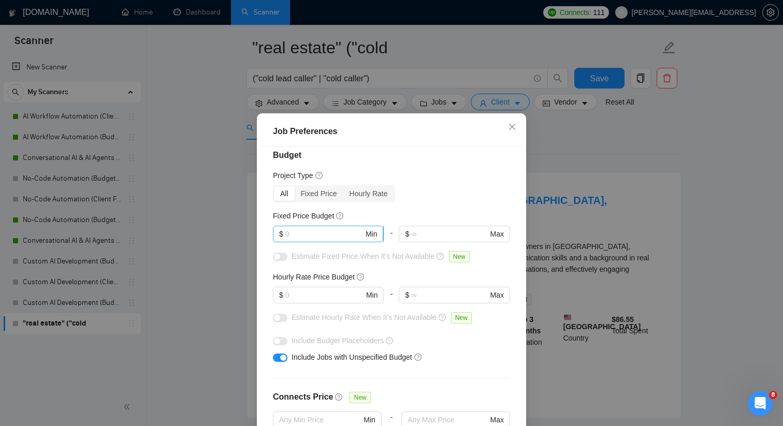
scroll to position [10, 0]
click at [351, 237] on input "text" at bounding box center [324, 233] width 78 height 11
type input "1000"
click at [456, 203] on div "Budget Project Type All Fixed Price Hourly Rate Fixed Price Budget 1000 $ 1000 …" at bounding box center [392, 296] width 262 height 298
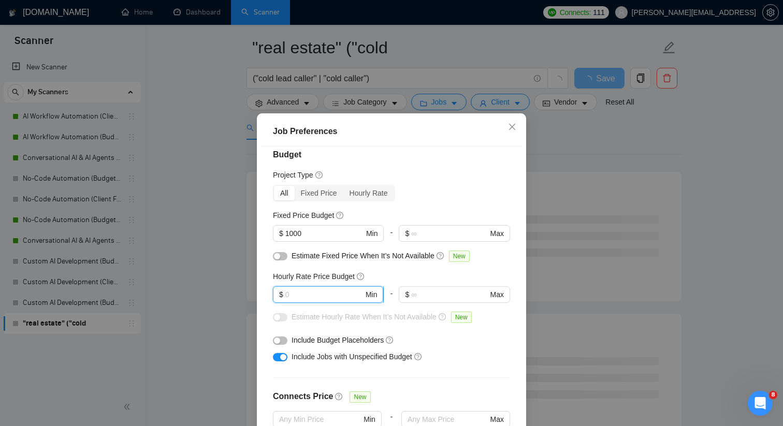
click at [308, 295] on input "text" at bounding box center [324, 294] width 78 height 11
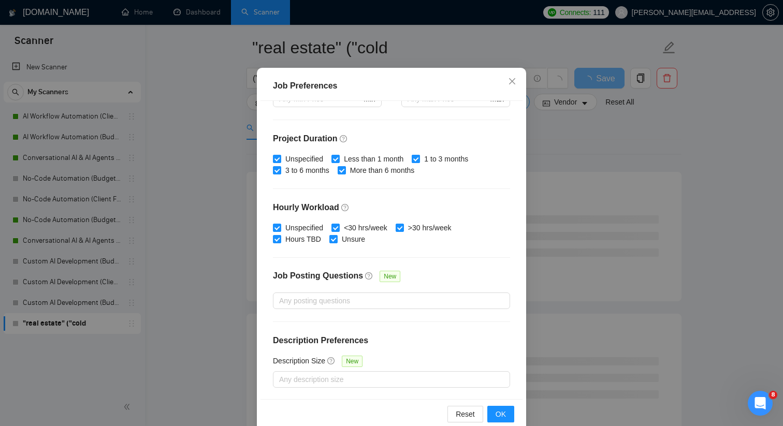
scroll to position [64, 0]
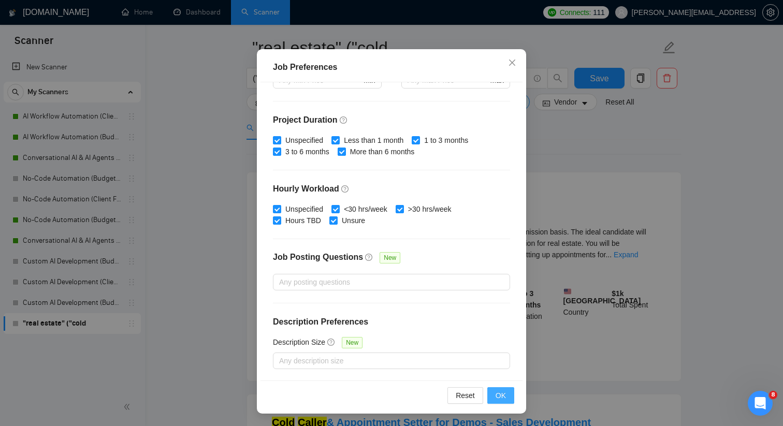
type input "15"
click at [504, 392] on span "OK" at bounding box center [501, 395] width 10 height 11
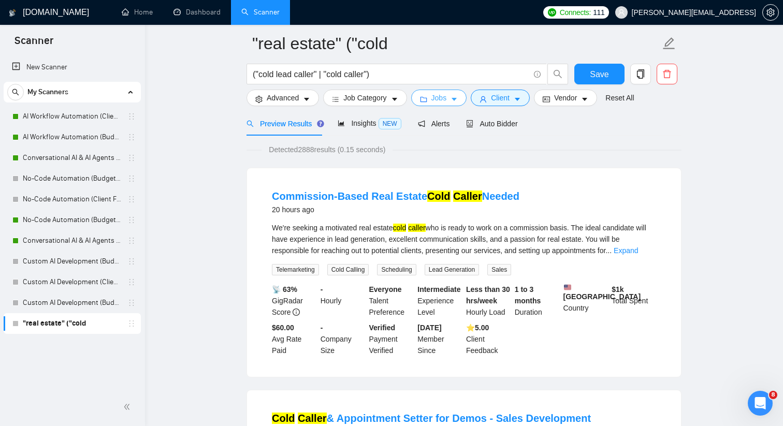
scroll to position [45, 0]
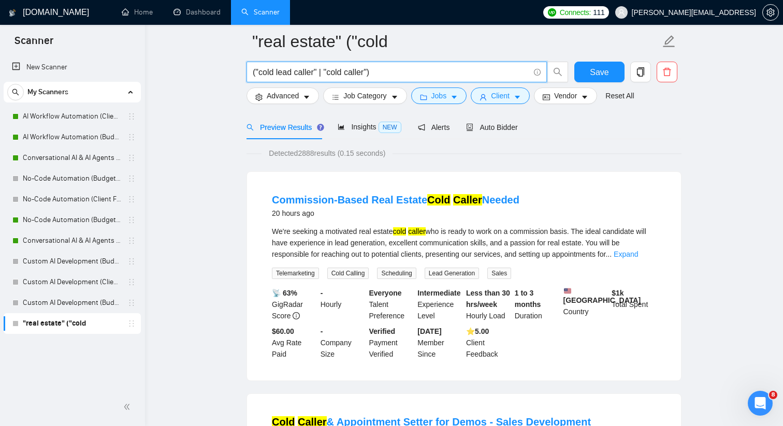
click at [255, 73] on input "("cold lead caller" | "cold caller")" at bounding box center [391, 72] width 277 height 13
click at [391, 72] on input ""cold lead caller" | "cold caller")" at bounding box center [391, 72] width 277 height 13
type input ""cold lead caller" | "cold caller""
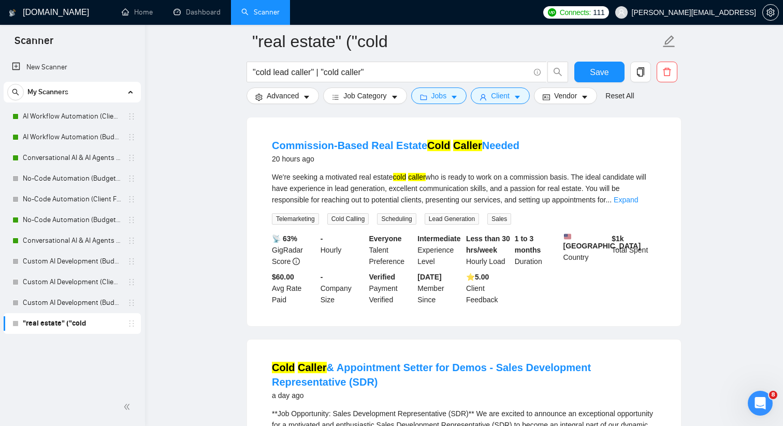
scroll to position [0, 0]
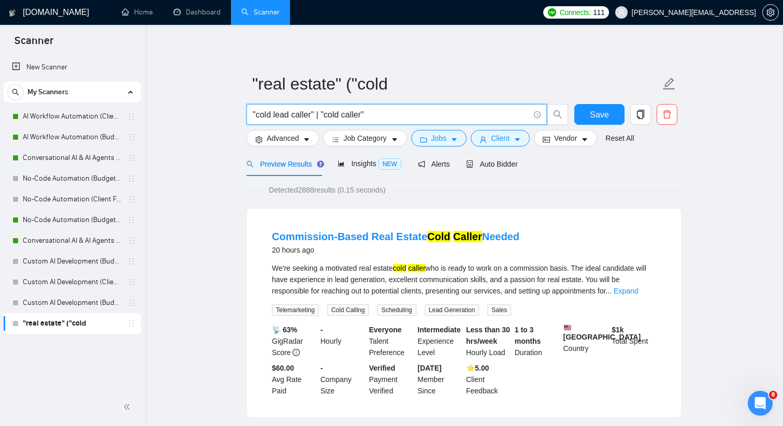
drag, startPoint x: 395, startPoint y: 119, endPoint x: 244, endPoint y: 111, distance: 151.0
click at [244, 111] on div ""cold lead caller" | "cold caller"" at bounding box center [407, 117] width 326 height 26
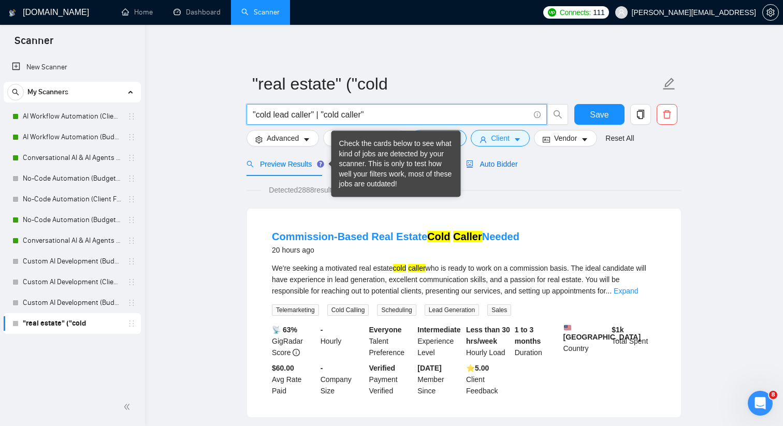
click at [487, 166] on span "Auto Bidder" at bounding box center [491, 164] width 51 height 8
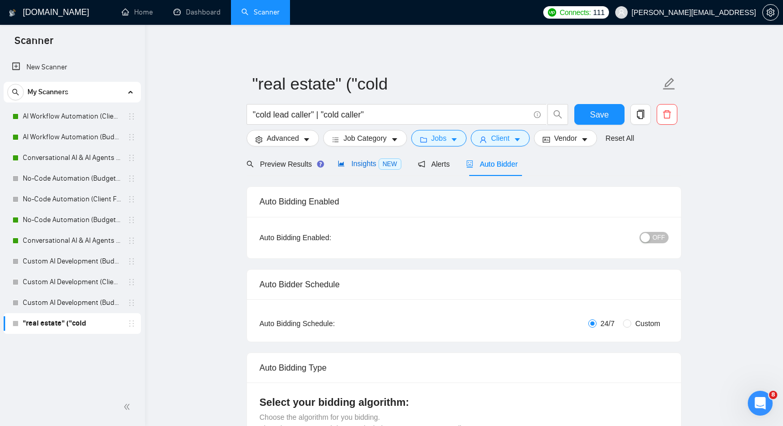
click at [381, 162] on span "NEW" at bounding box center [390, 163] width 23 height 11
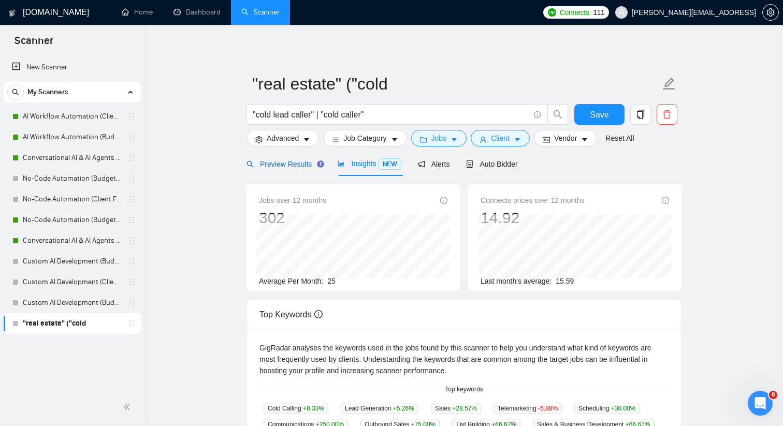
click at [303, 163] on span "Preview Results" at bounding box center [284, 164] width 75 height 8
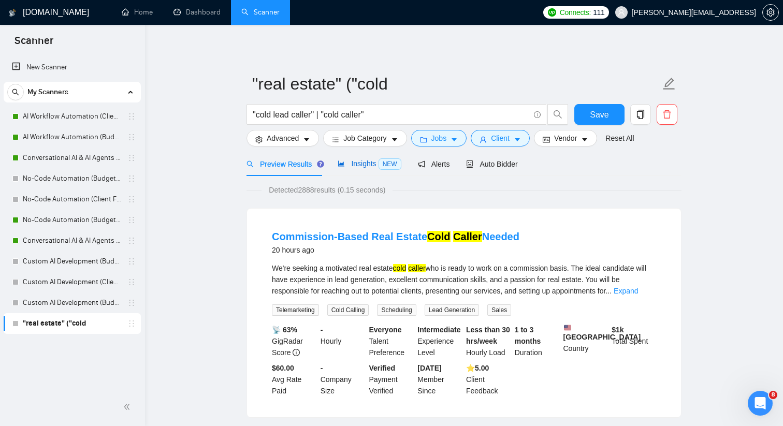
click at [357, 169] on div "Insights NEW" at bounding box center [369, 164] width 63 height 12
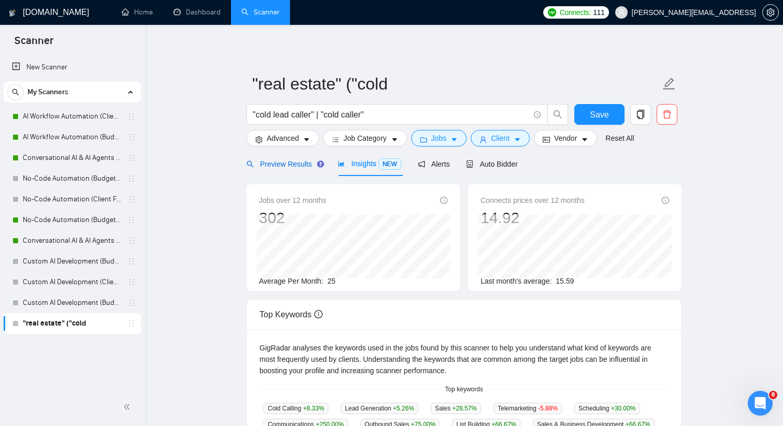
click at [299, 167] on span "Preview Results" at bounding box center [284, 164] width 75 height 8
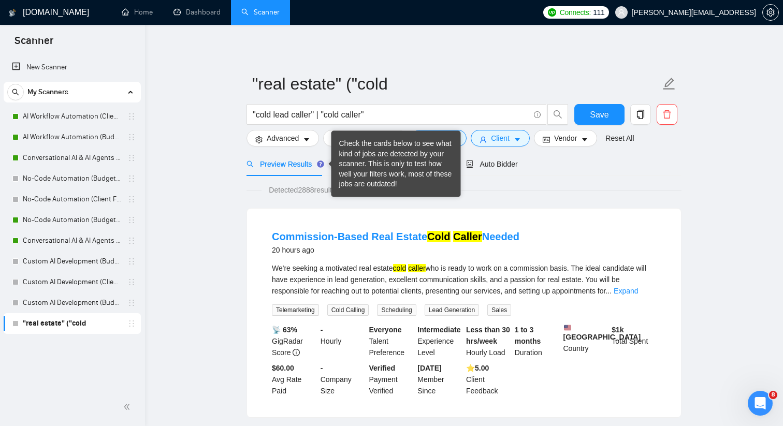
click at [341, 165] on div "Check the cards below to see what kind of jobs are detected by your scanner. Th…" at bounding box center [396, 164] width 114 height 51
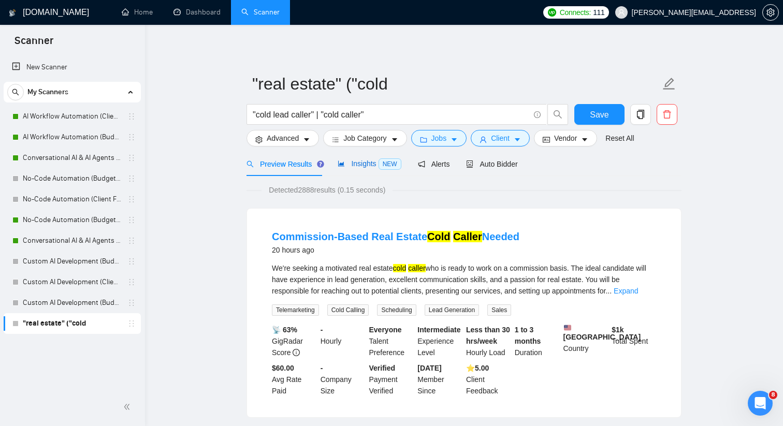
click at [358, 160] on span "Insights NEW" at bounding box center [369, 164] width 63 height 8
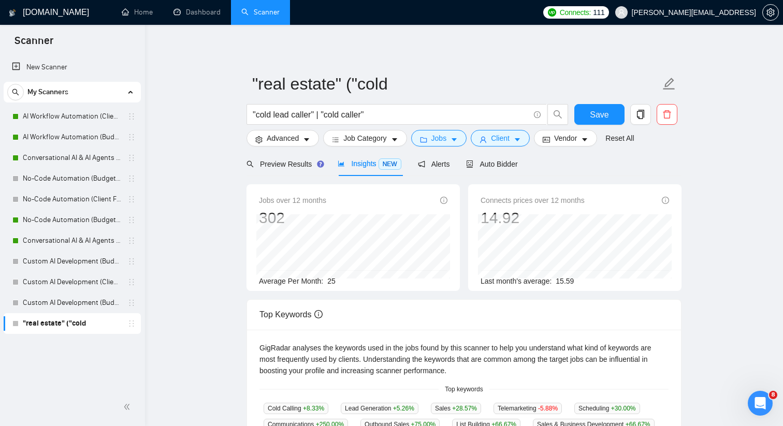
click at [335, 282] on span "25" at bounding box center [331, 281] width 8 height 8
click at [291, 112] on input ""cold lead caller" | "cold caller"" at bounding box center [391, 114] width 277 height 13
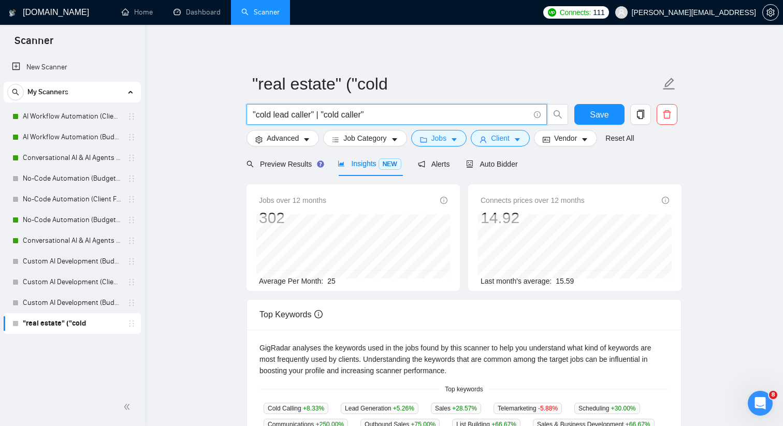
click at [291, 112] on input ""cold lead caller" | "cold caller"" at bounding box center [391, 114] width 277 height 13
type input ""order management""
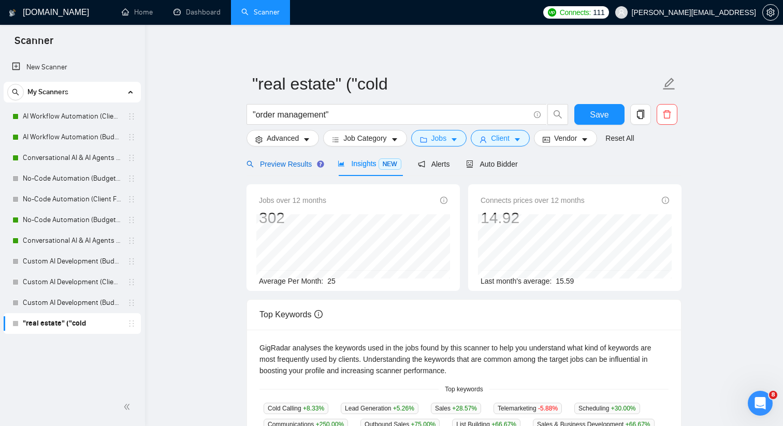
click at [282, 161] on span "Preview Results" at bounding box center [284, 164] width 75 height 8
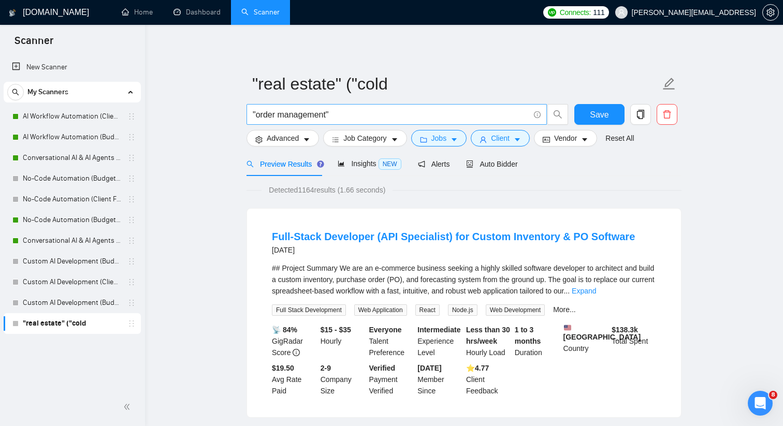
click at [320, 111] on input ""order management"" at bounding box center [391, 114] width 277 height 13
type input ""inventory management""
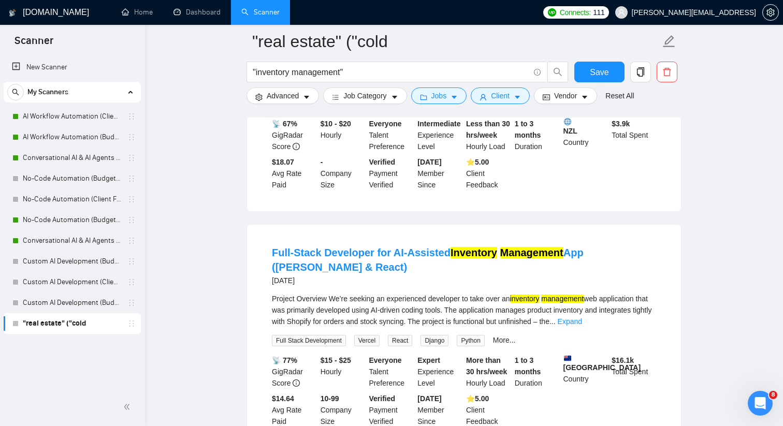
scroll to position [720, 0]
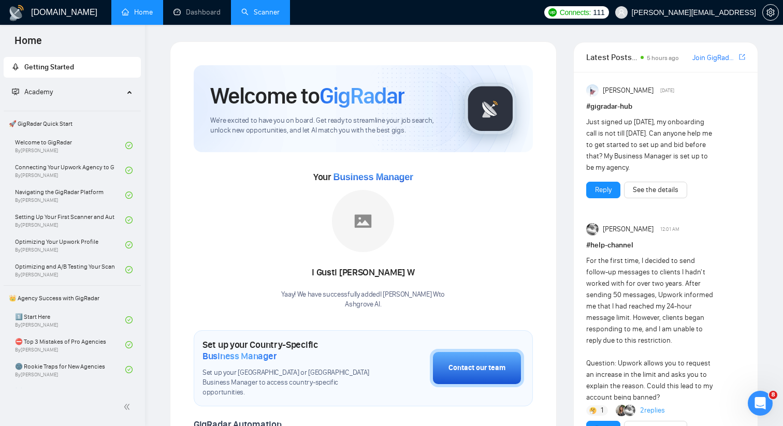
click at [269, 13] on link "Scanner" at bounding box center [260, 12] width 38 height 9
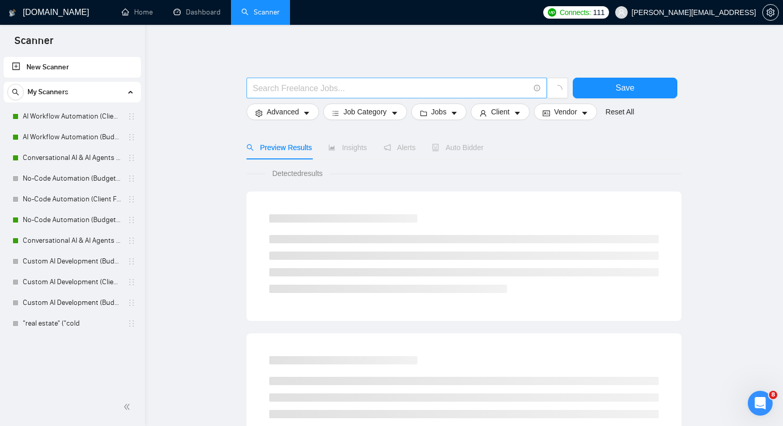
click at [314, 92] on input "text" at bounding box center [391, 88] width 277 height 13
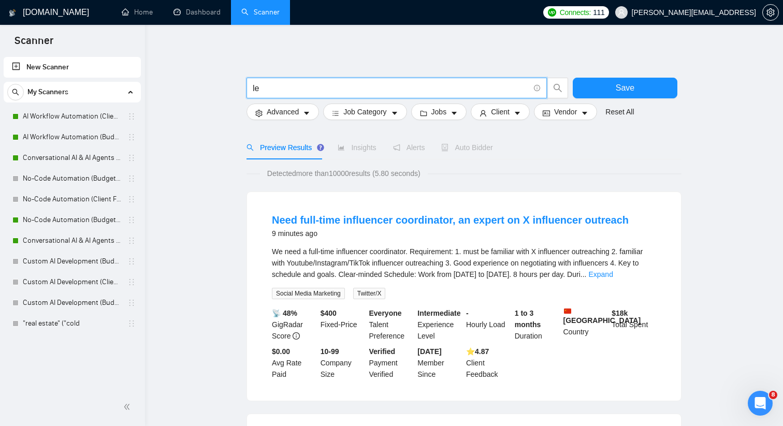
type input "l"
click at [333, 109] on button "Job Category" at bounding box center [364, 112] width 83 height 17
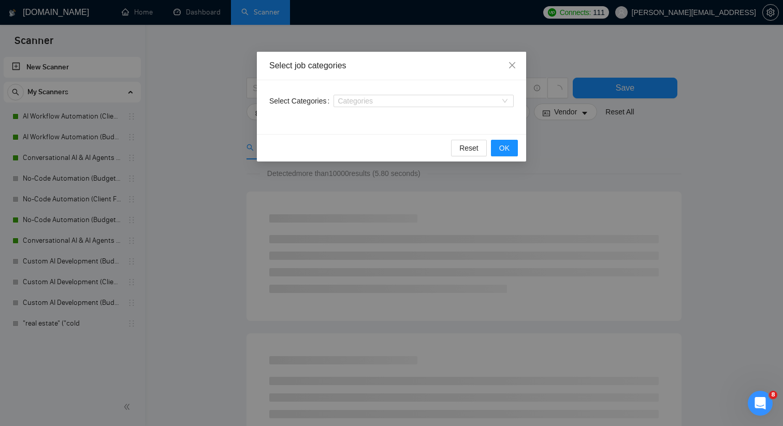
click at [381, 92] on div "Select Categories Categories" at bounding box center [391, 107] width 269 height 54
click at [381, 94] on div "Categories" at bounding box center [424, 101] width 180 height 17
click at [377, 107] on div "Categories" at bounding box center [424, 101] width 180 height 12
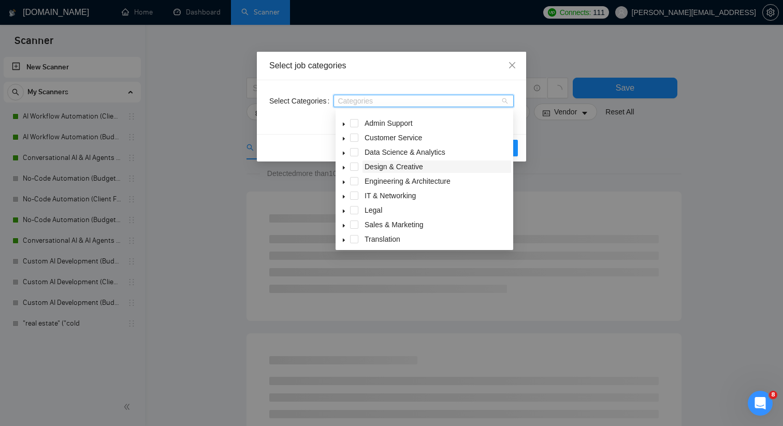
scroll to position [41, 0]
click at [342, 195] on icon "caret-down" at bounding box center [343, 195] width 5 height 5
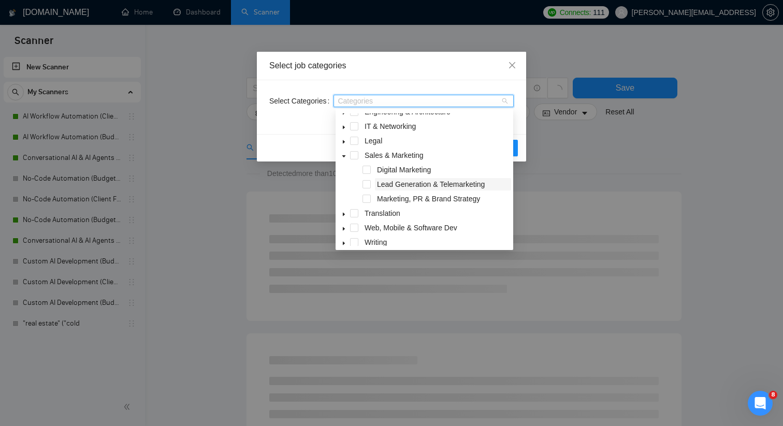
scroll to position [82, 0]
click at [367, 187] on div "Lead Generation & Telemarketing" at bounding box center [425, 183] width 174 height 15
click at [367, 184] on span at bounding box center [367, 182] width 8 height 8
drag, startPoint x: 316, startPoint y: 138, endPoint x: 409, endPoint y: 138, distance: 92.7
click at [316, 138] on div "Reset OK" at bounding box center [391, 147] width 269 height 27
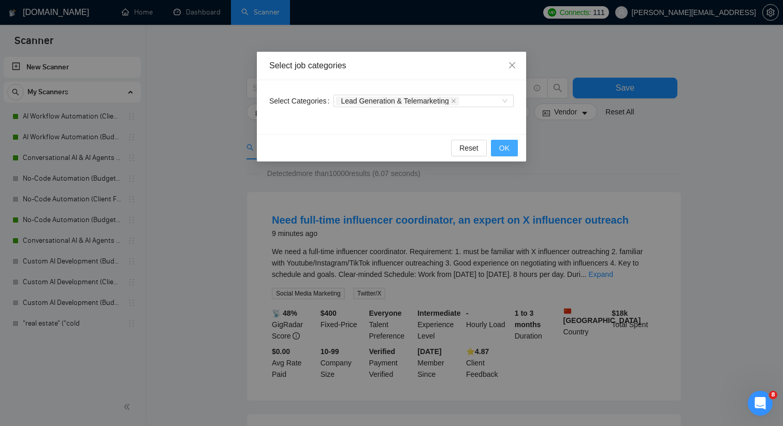
click at [452, 145] on button "OK" at bounding box center [504, 148] width 27 height 17
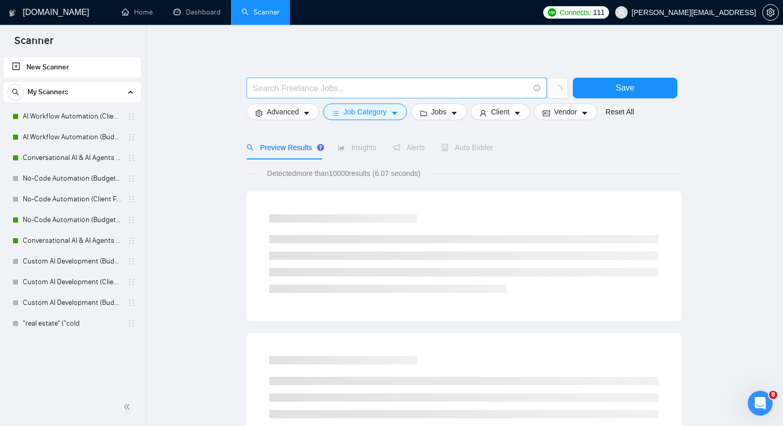
click at [395, 84] on input "text" at bounding box center [391, 88] width 277 height 13
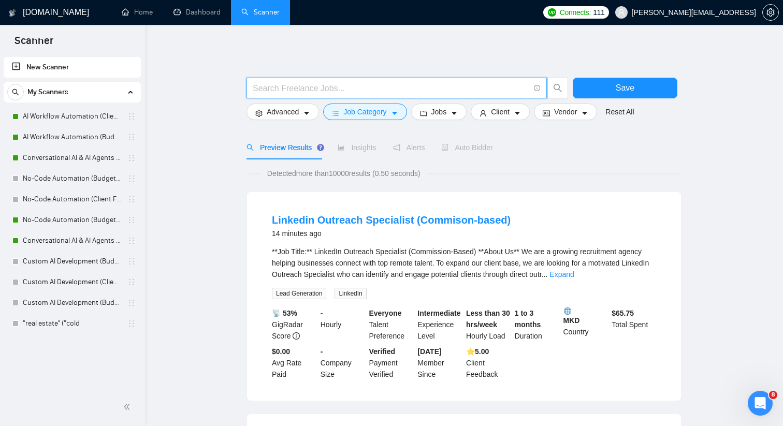
click at [283, 84] on input "text" at bounding box center [391, 88] width 277 height 13
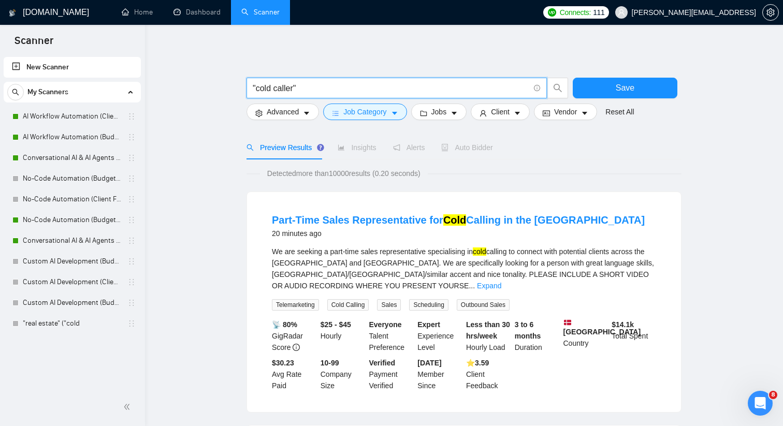
type input ""cold caller""
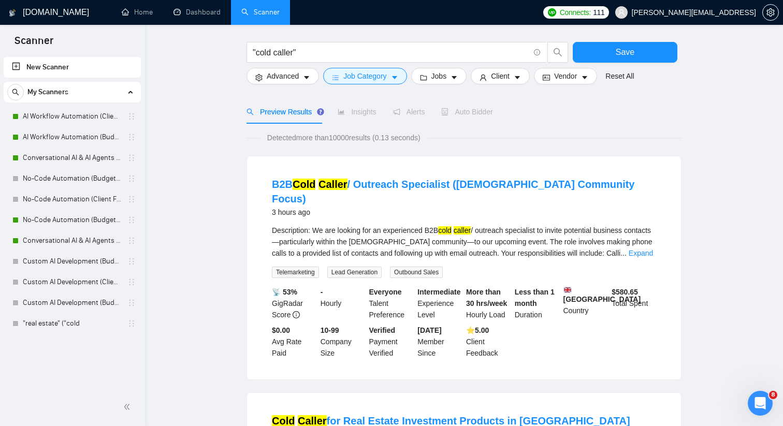
scroll to position [40, 0]
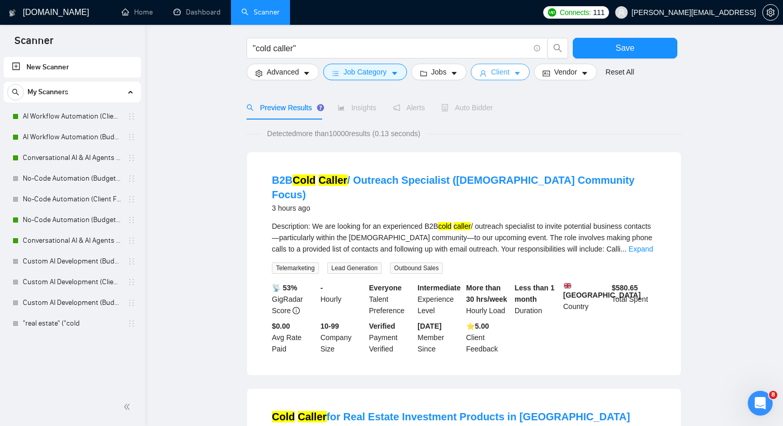
click at [452, 74] on icon "caret-down" at bounding box center [517, 73] width 7 height 7
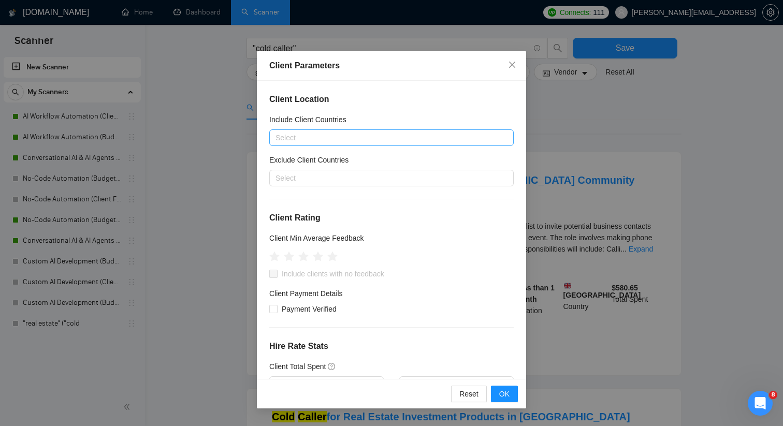
click at [353, 139] on div at bounding box center [386, 138] width 229 height 12
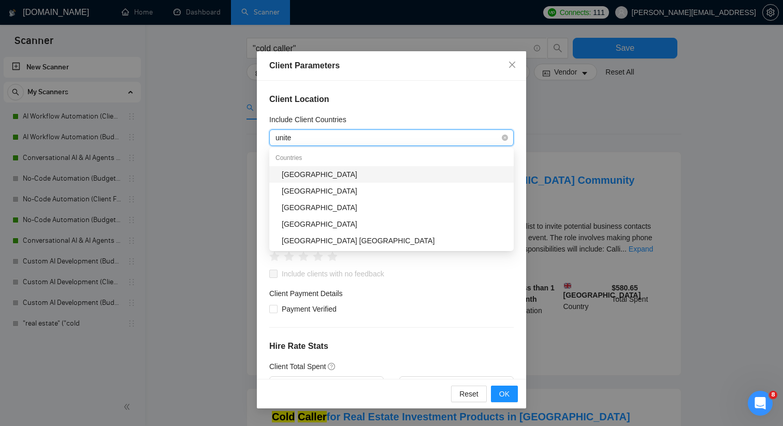
type input "united"
click at [337, 175] on div "[GEOGRAPHIC_DATA]" at bounding box center [395, 174] width 226 height 11
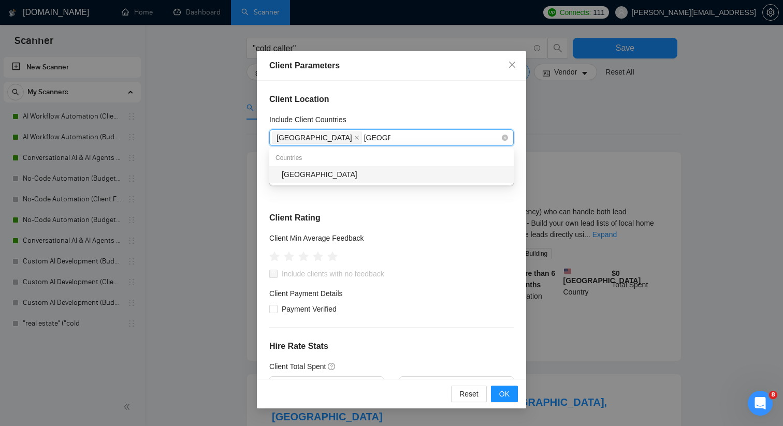
type input "[GEOGRAPHIC_DATA]"
click at [357, 173] on div "[GEOGRAPHIC_DATA]" at bounding box center [395, 174] width 226 height 11
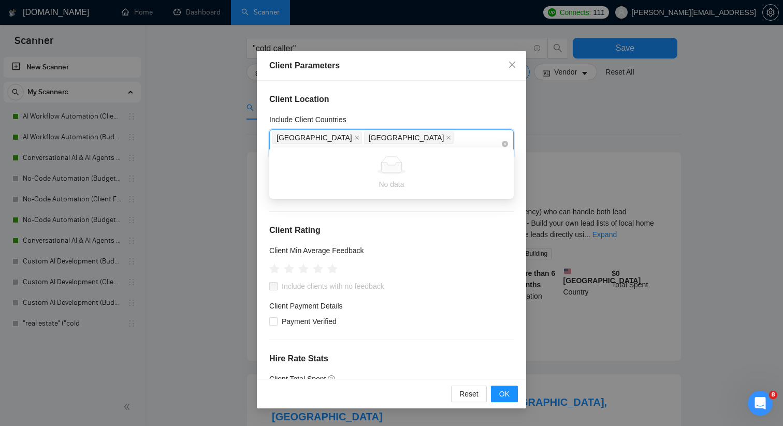
type input "[GEOGRAPHIC_DATA]"
click at [324, 145] on input "[GEOGRAPHIC_DATA]" at bounding box center [298, 151] width 52 height 12
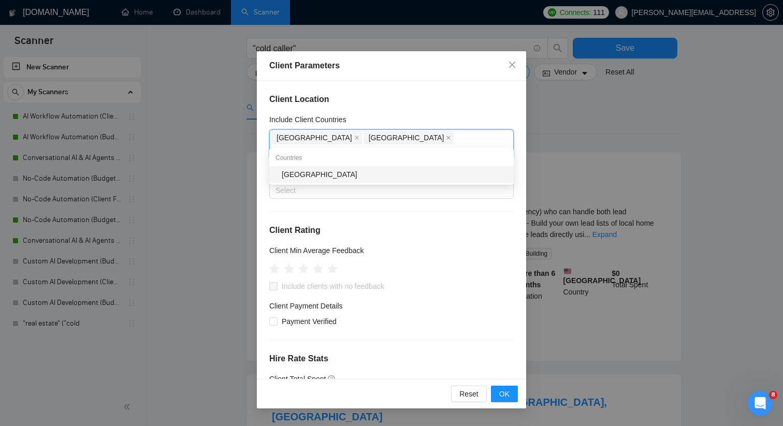
click at [394, 166] on div "Countries" at bounding box center [391, 158] width 244 height 17
click at [393, 173] on div "[GEOGRAPHIC_DATA]" at bounding box center [395, 174] width 226 height 11
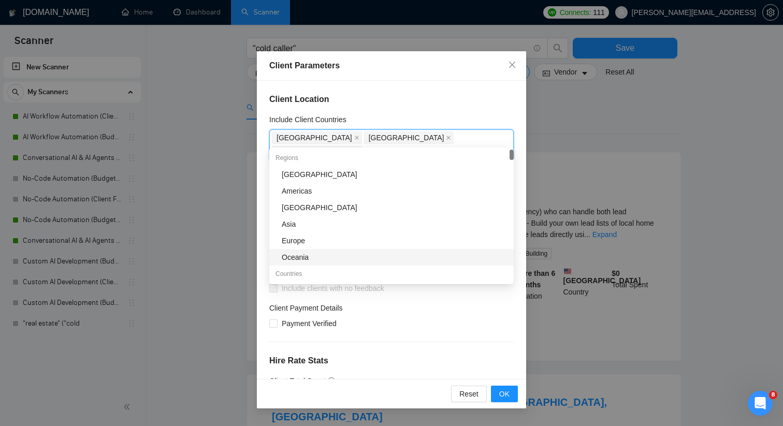
click at [257, 228] on div "Client Location Include Client Countries [GEOGRAPHIC_DATA], [GEOGRAPHIC_DATA], …" at bounding box center [391, 230] width 269 height 298
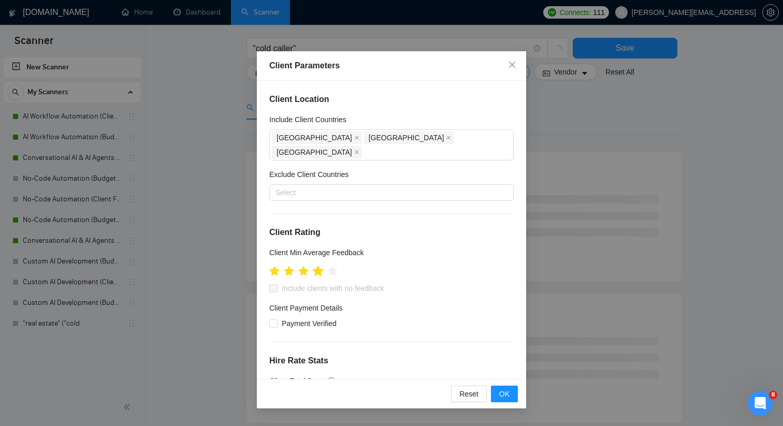
click at [322, 266] on icon "star" at bounding box center [317, 271] width 11 height 11
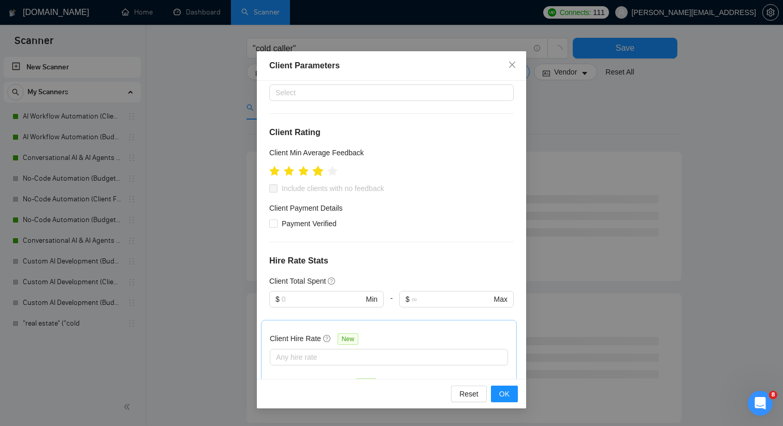
scroll to position [141, 0]
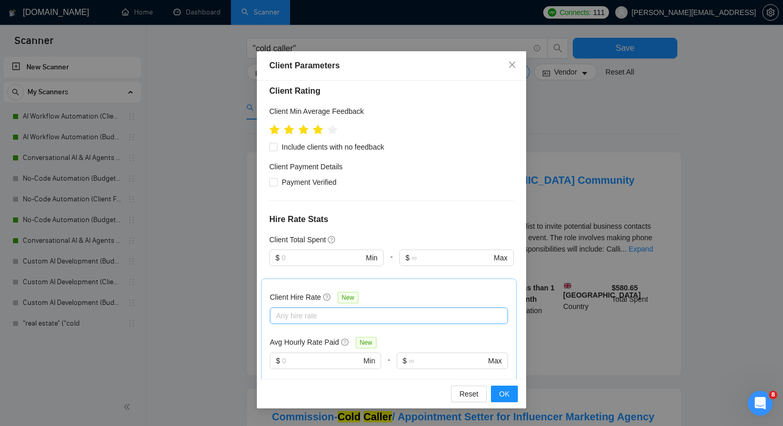
click at [325, 310] on div at bounding box center [383, 316] width 223 height 12
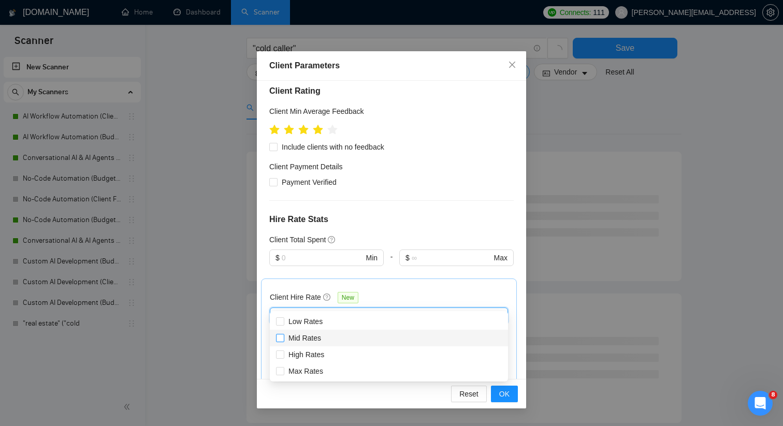
click at [325, 341] on span "Mid Rates" at bounding box center [304, 338] width 41 height 11
click at [283, 341] on input "Mid Rates" at bounding box center [279, 337] width 7 height 7
click at [325, 340] on span "Mid Rates" at bounding box center [304, 338] width 41 height 11
click at [283, 340] on input "Mid Rates" at bounding box center [279, 337] width 7 height 7
checkbox input "false"
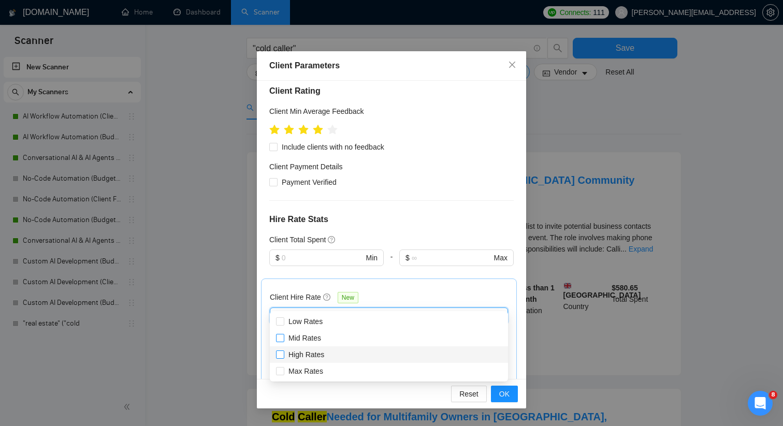
click at [324, 354] on span "High Rates" at bounding box center [307, 355] width 36 height 8
click at [283, 354] on input "High Rates" at bounding box center [279, 354] width 7 height 7
checkbox input "true"
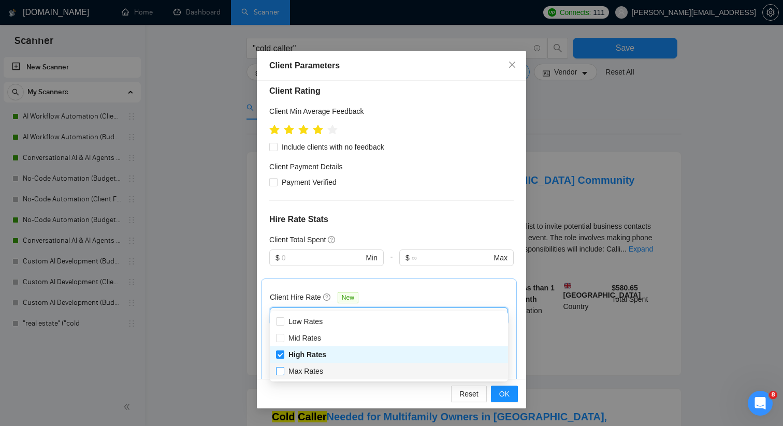
click at [324, 369] on span "Max Rates" at bounding box center [305, 371] width 43 height 11
click at [283, 369] on input "Max Rates" at bounding box center [279, 370] width 7 height 7
checkbox input "false"
click at [326, 337] on div "Mid Rates" at bounding box center [389, 338] width 226 height 11
checkbox input "true"
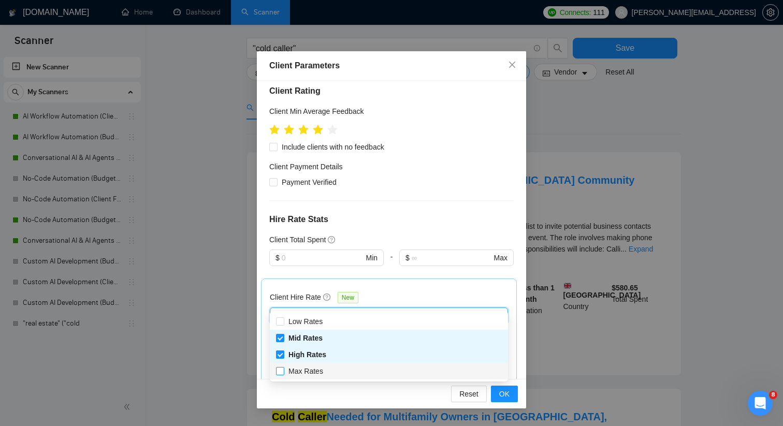
click at [283, 372] on input "Max Rates" at bounding box center [279, 370] width 7 height 7
checkbox input "true"
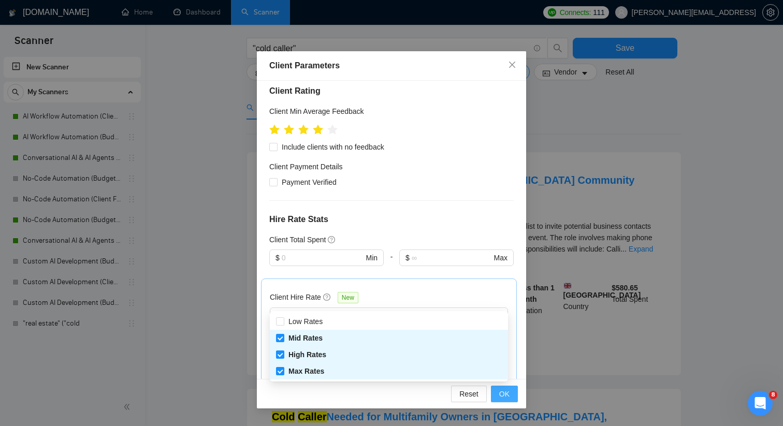
click at [452, 393] on button "OK" at bounding box center [504, 394] width 27 height 17
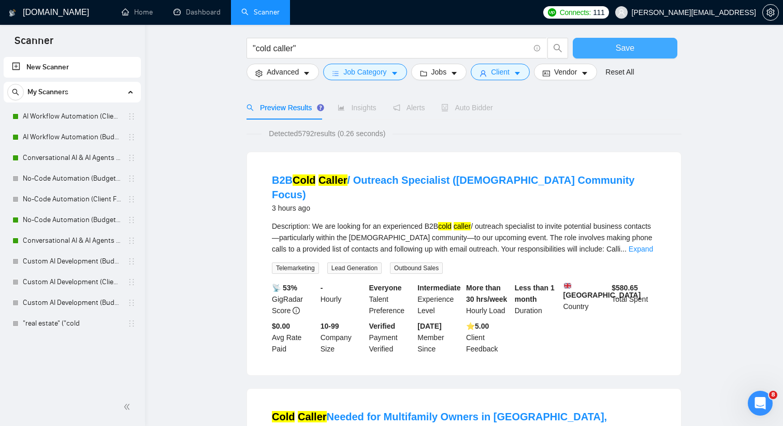
click at [452, 45] on span "Save" at bounding box center [625, 47] width 19 height 13
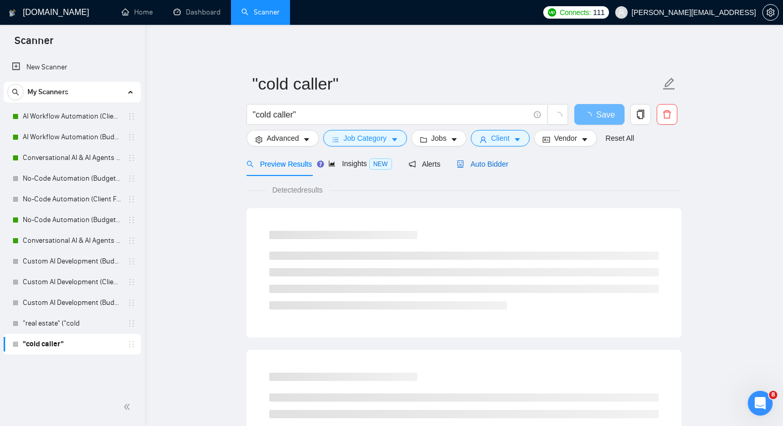
click at [452, 161] on span "Auto Bidder" at bounding box center [482, 164] width 51 height 8
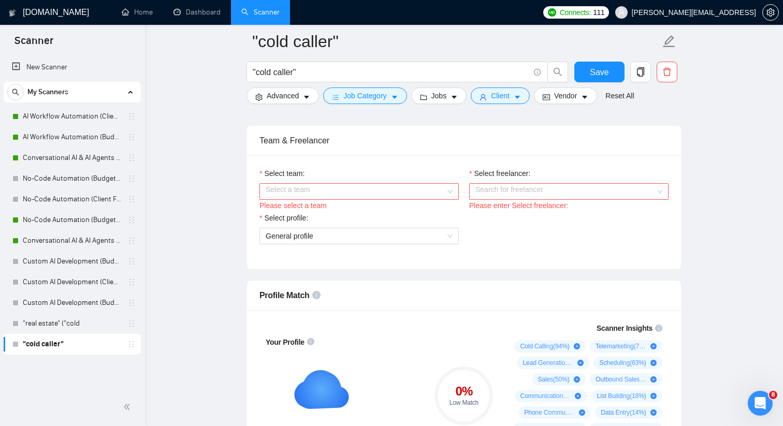
scroll to position [524, 0]
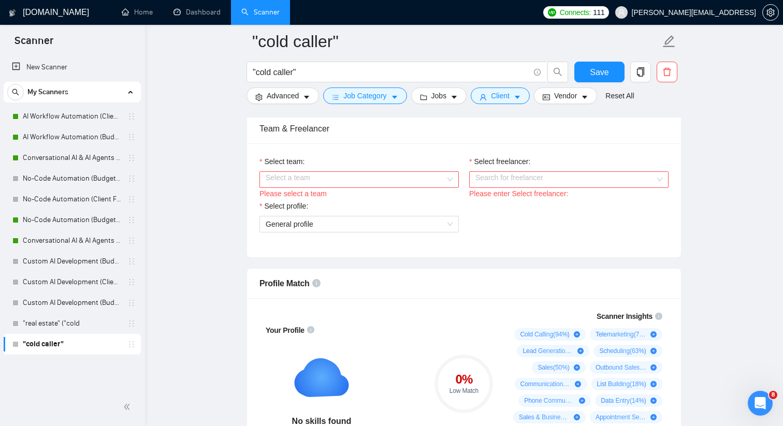
click at [445, 182] on input "Select team:" at bounding box center [356, 180] width 180 height 16
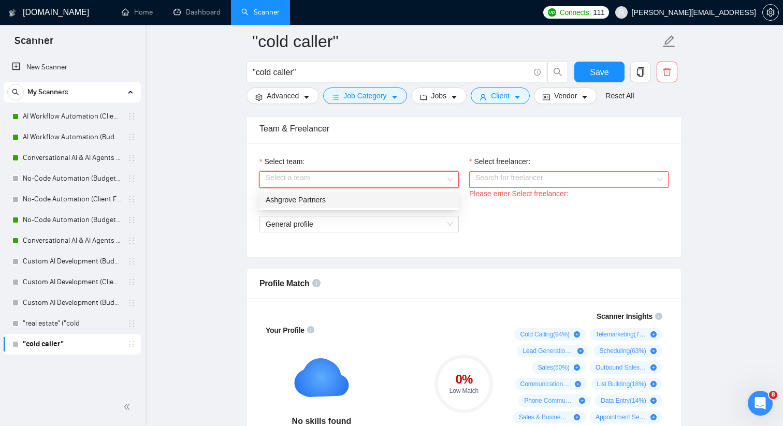
click at [426, 200] on div "Ashgrove Partners" at bounding box center [359, 199] width 187 height 11
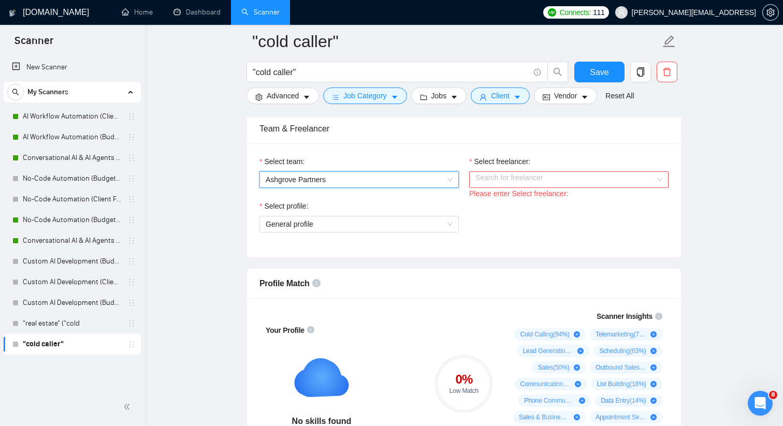
click at [452, 184] on input "Select freelancer:" at bounding box center [565, 180] width 180 height 16
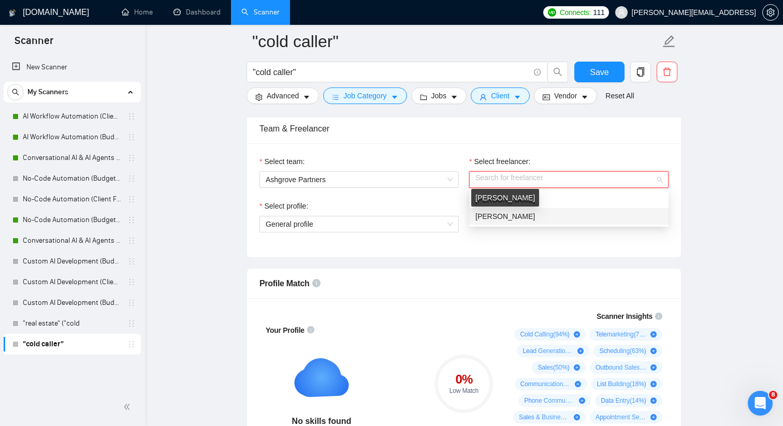
click at [452, 219] on span "[PERSON_NAME]" at bounding box center [505, 216] width 60 height 8
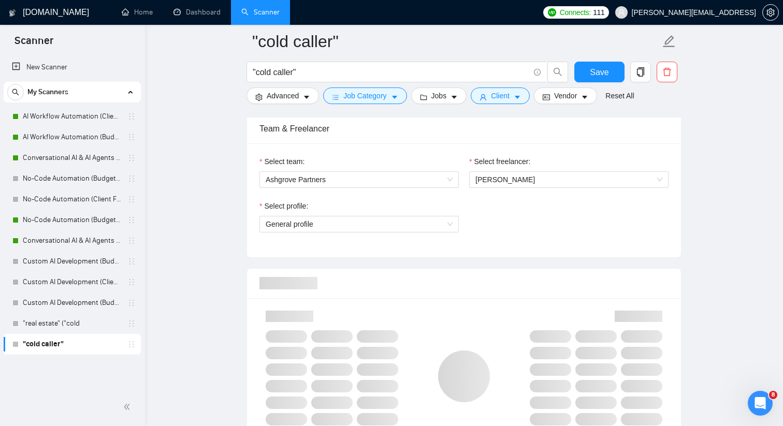
drag, startPoint x: 510, startPoint y: 219, endPoint x: 517, endPoint y: 203, distance: 17.1
click at [452, 204] on div "Select profile: General profile" at bounding box center [464, 222] width 420 height 45
click at [452, 185] on span "[PERSON_NAME]" at bounding box center [568, 180] width 187 height 16
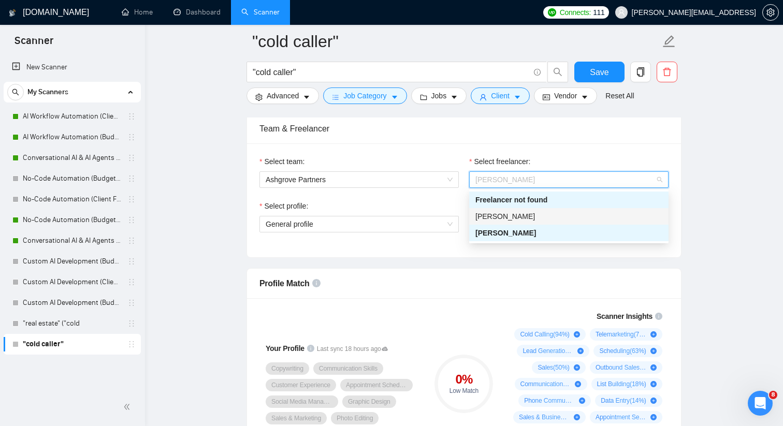
click at [452, 211] on div "[PERSON_NAME]" at bounding box center [568, 216] width 187 height 11
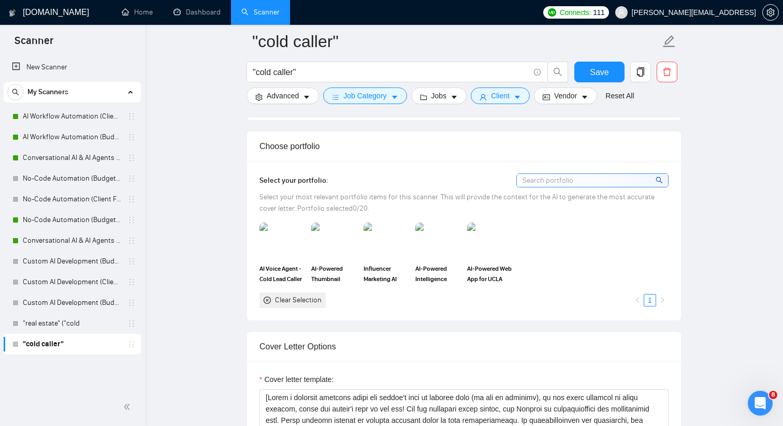
scroll to position [879, 0]
click at [287, 242] on img at bounding box center [283, 240] width 44 height 34
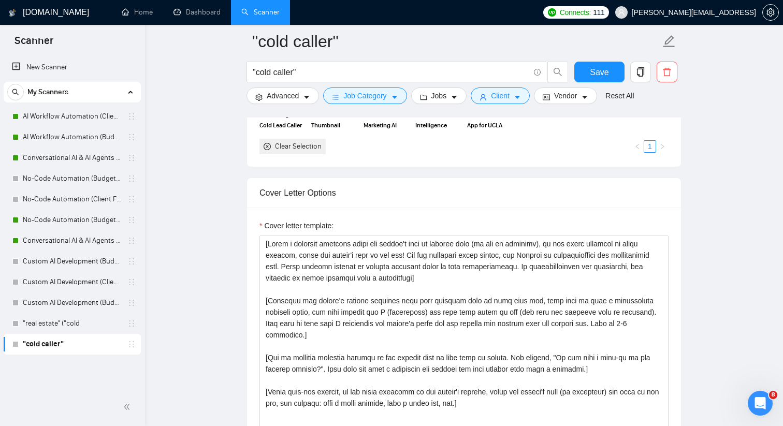
scroll to position [1103, 0]
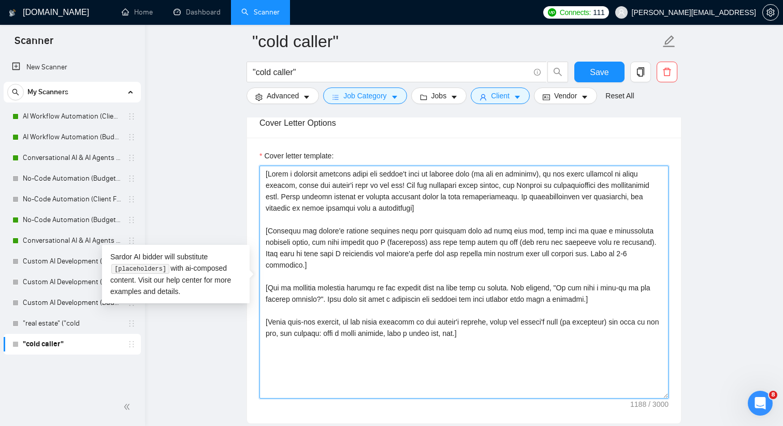
drag, startPoint x: 494, startPoint y: 320, endPoint x: 257, endPoint y: 161, distance: 285.6
click at [258, 161] on div "Cover letter template:" at bounding box center [464, 281] width 434 height 286
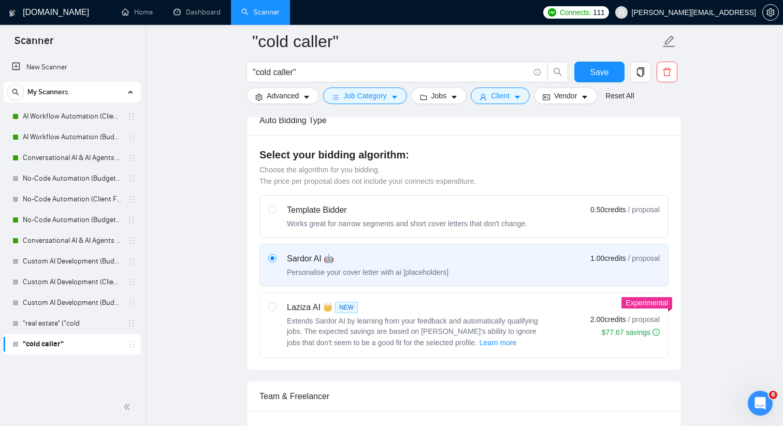
scroll to position [0, 0]
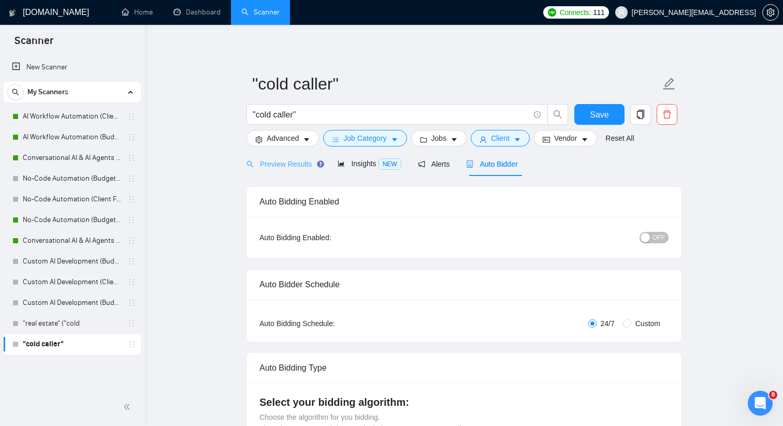
type textarea "hey, just completed [cold lead caller project] that generated [result the clien…"
click at [305, 163] on span "Preview Results" at bounding box center [284, 164] width 75 height 8
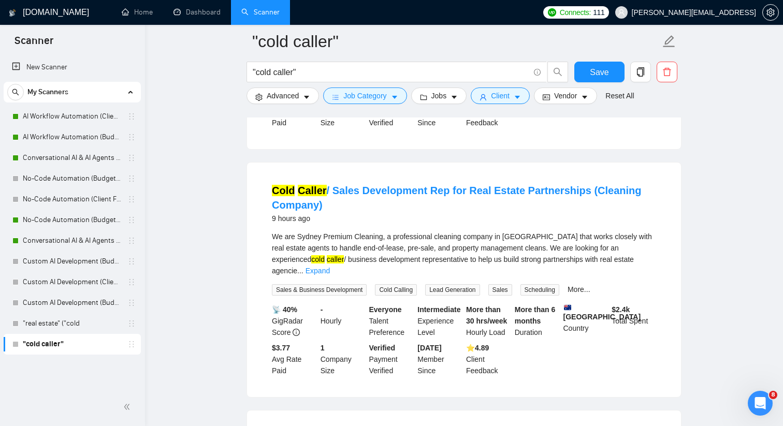
scroll to position [772, 0]
click at [378, 186] on link "Cold Caller / Sales Development Rep for Real Estate Partnerships (Cleaning Comp…" at bounding box center [457, 199] width 370 height 26
click at [90, 155] on link "Conversational AI & AI Agents (Client Filters)" at bounding box center [72, 158] width 98 height 21
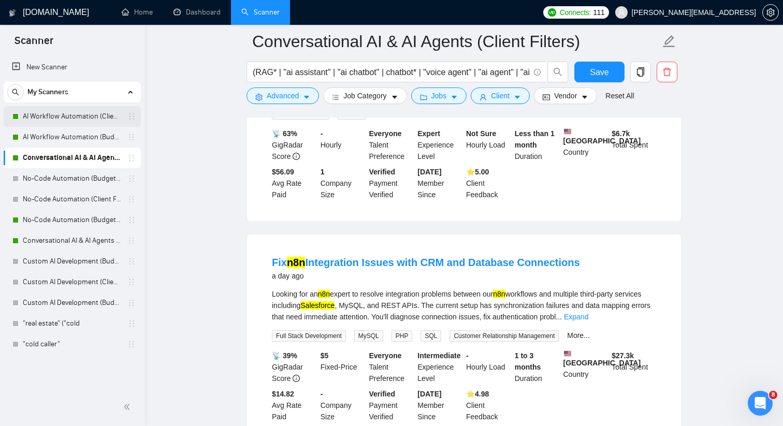
scroll to position [664, 0]
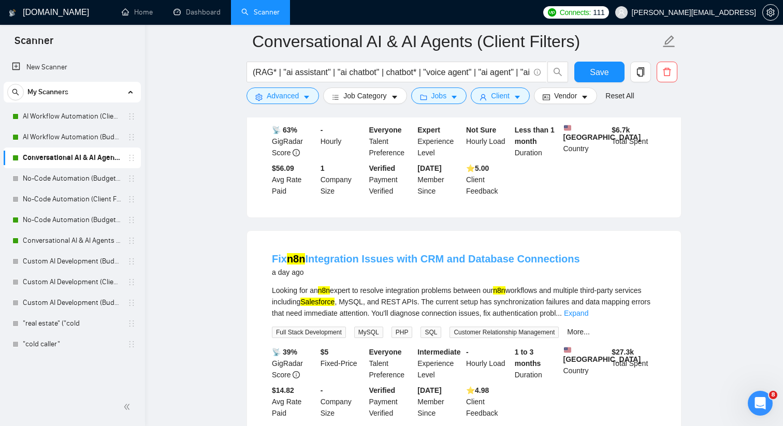
click at [314, 265] on link "Fix n8n Integration Issues with CRM and Database Connections" at bounding box center [426, 258] width 308 height 11
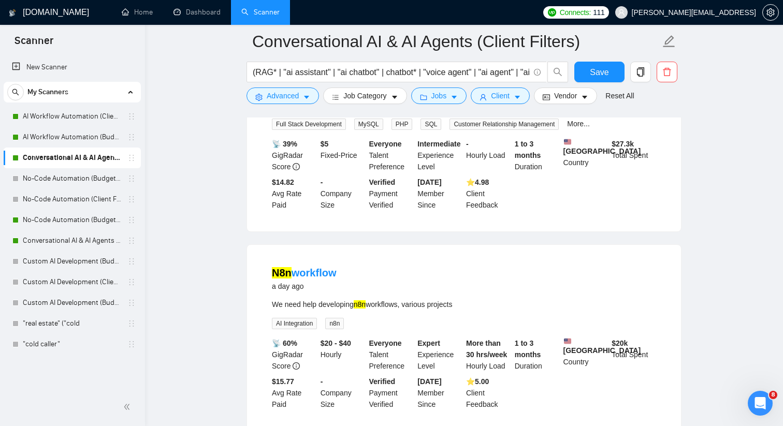
scroll to position [878, 0]
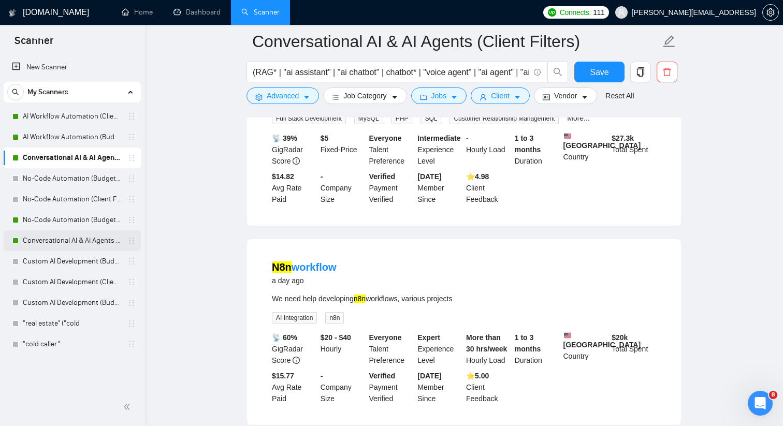
click at [92, 241] on link "Conversational AI & AI Agents (Budget Filters)" at bounding box center [72, 240] width 98 height 21
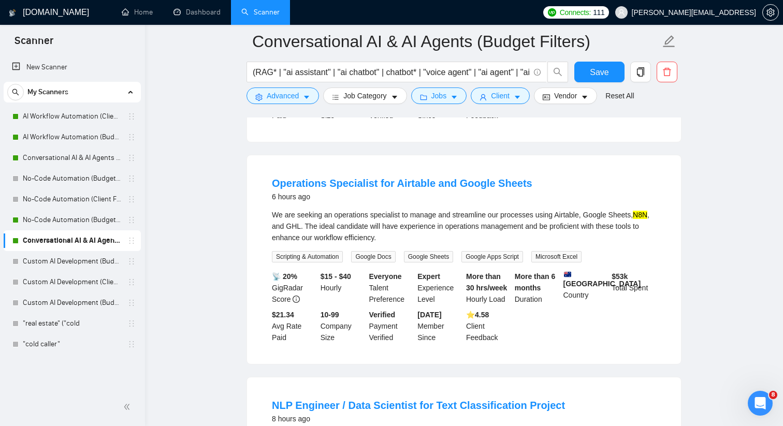
scroll to position [298, 0]
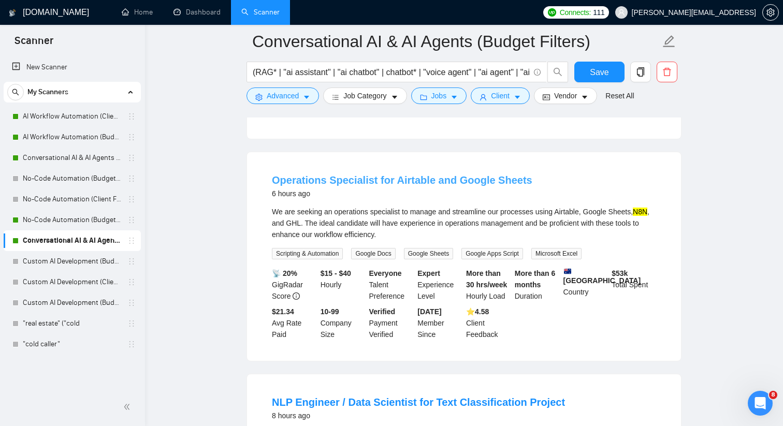
click at [452, 181] on link "Operations Specialist for Airtable and Google Sheets" at bounding box center [402, 180] width 261 height 11
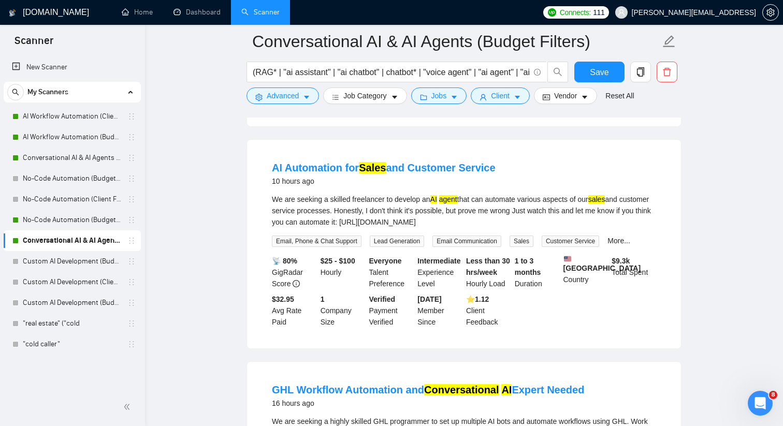
scroll to position [1008, 0]
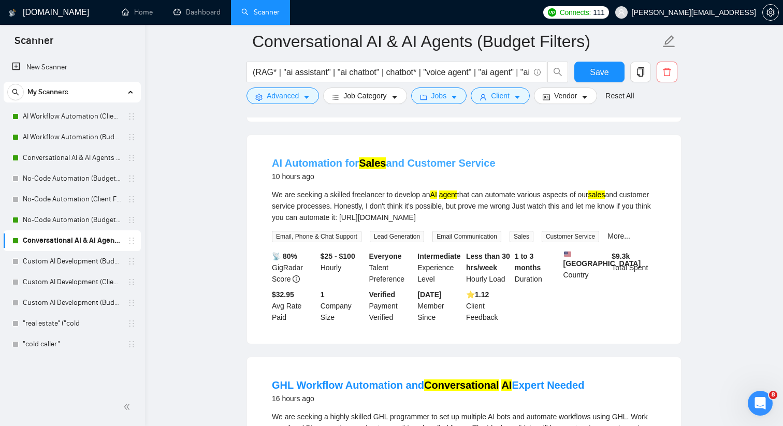
click at [342, 157] on link "AI Automation for Sales and Customer Service" at bounding box center [384, 162] width 224 height 11
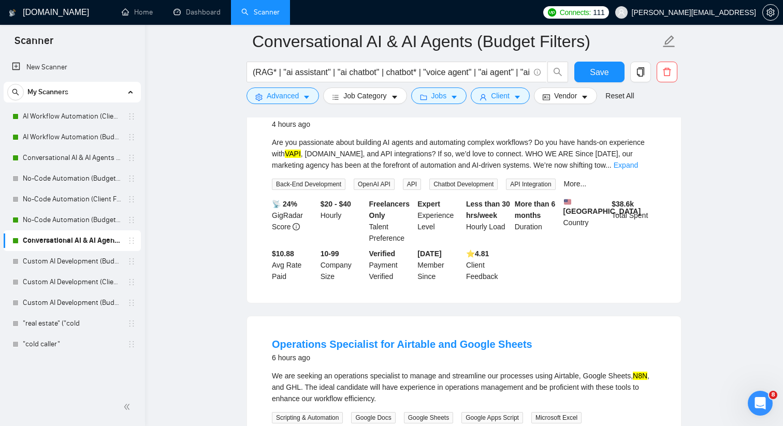
scroll to position [0, 0]
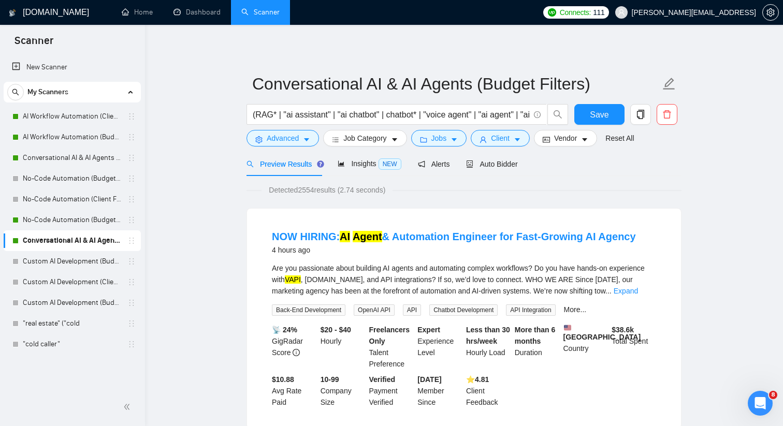
click at [93, 70] on link "New Scanner" at bounding box center [72, 67] width 121 height 21
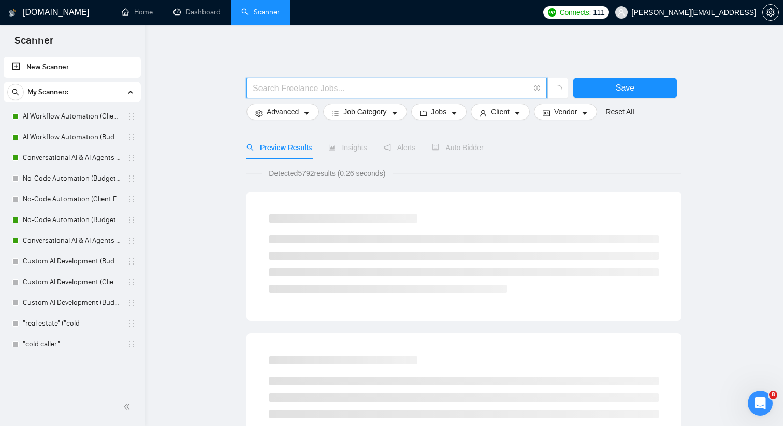
click at [321, 91] on input "text" at bounding box center [391, 88] width 277 height 13
click at [340, 87] on input ""influencer marketing" instagram" at bounding box center [391, 88] width 277 height 13
type input ""influencer marketing" instagram"
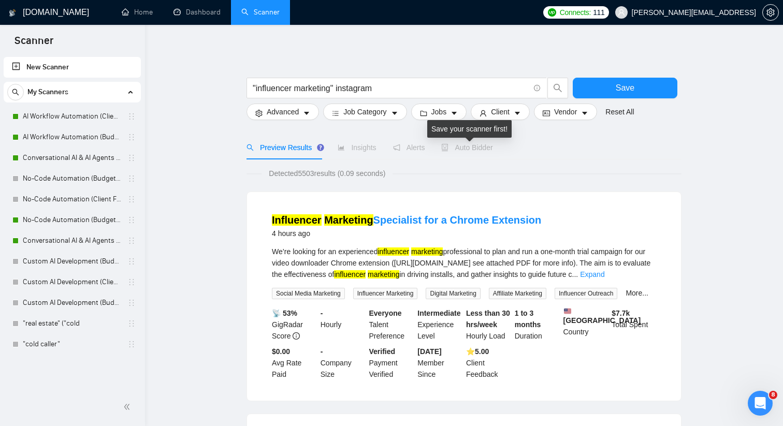
click at [452, 147] on span "Auto Bidder" at bounding box center [466, 147] width 51 height 8
click at [452, 151] on div "Preview Results Insights Alerts Auto Bidder" at bounding box center [464, 148] width 435 height 24
